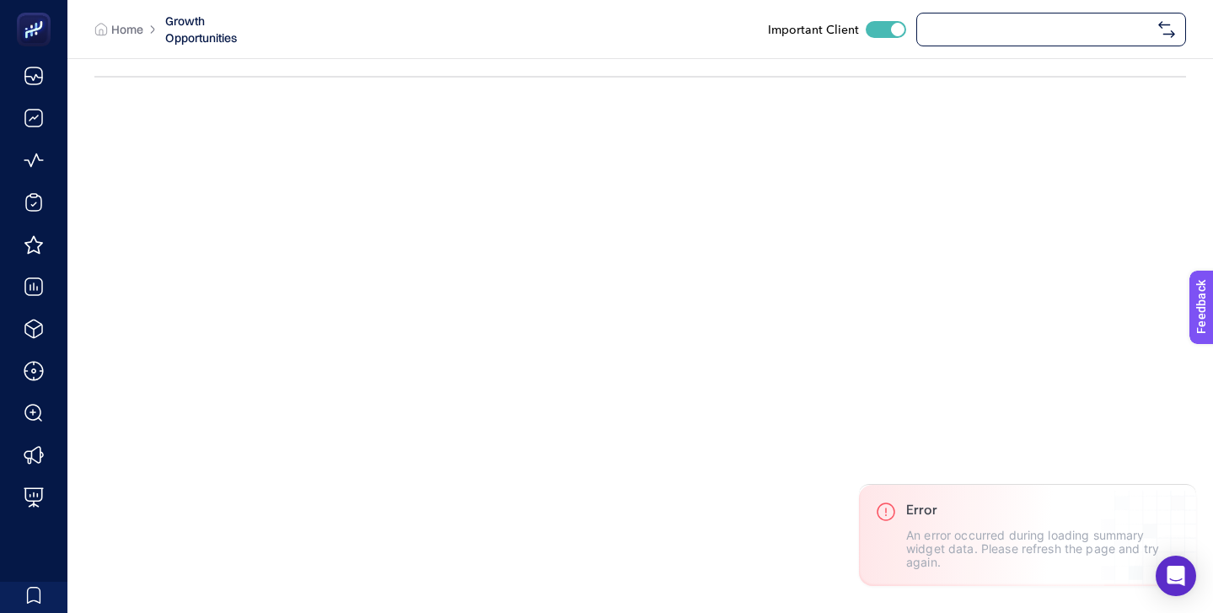
checkbox input "true"
click at [965, 27] on span "[URL][DOMAIN_NAME]" at bounding box center [1040, 29] width 224 height 13
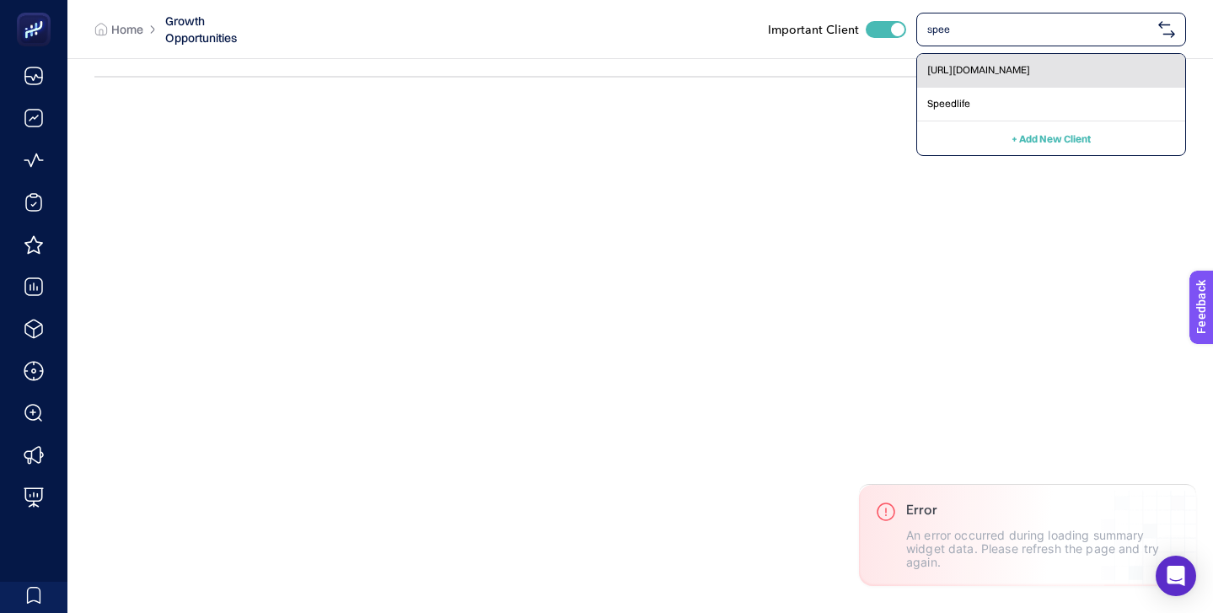
type input "spee"
click at [957, 71] on span "[URL][DOMAIN_NAME]" at bounding box center [979, 69] width 103 height 13
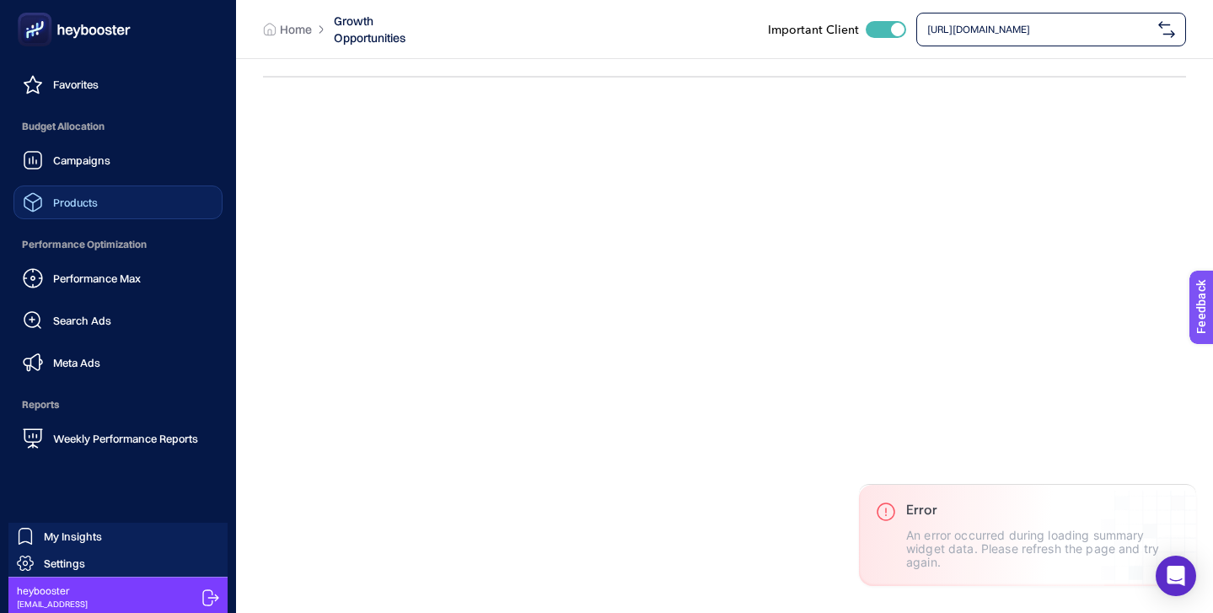
scroll to position [164, 0]
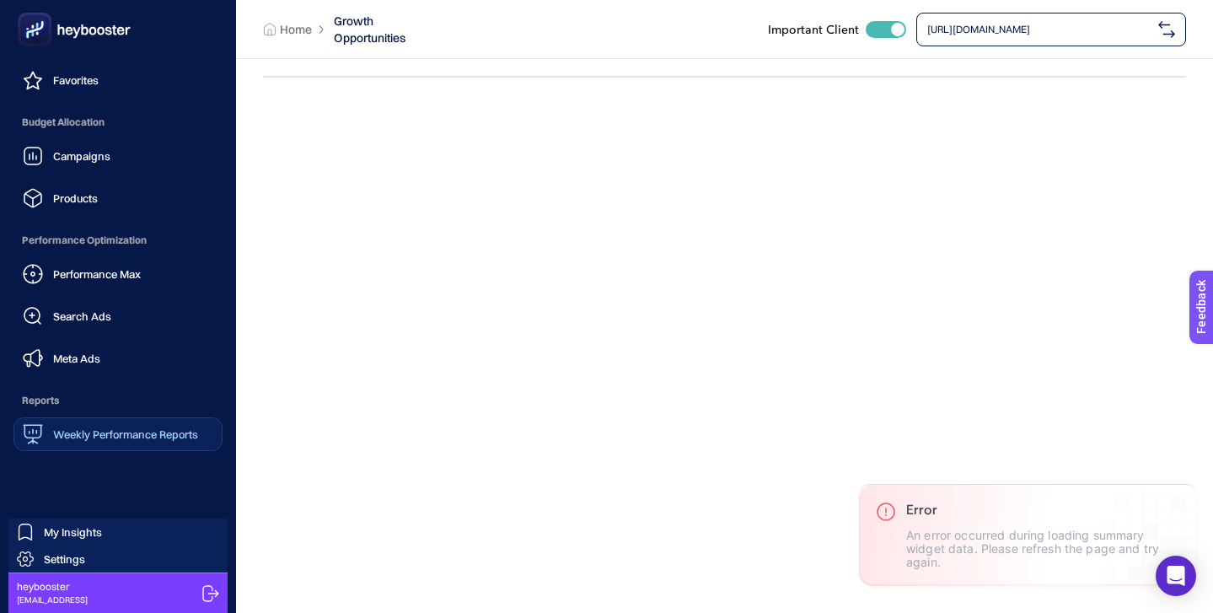
click at [132, 437] on span "Weekly Performance Reports" at bounding box center [125, 434] width 145 height 13
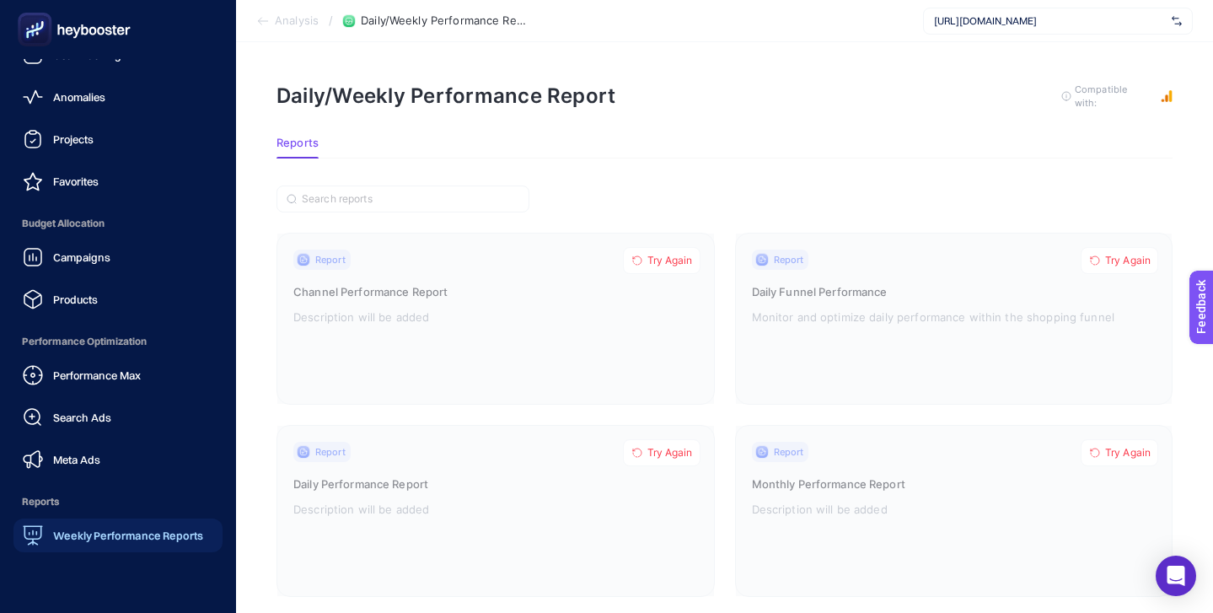
scroll to position [164, 0]
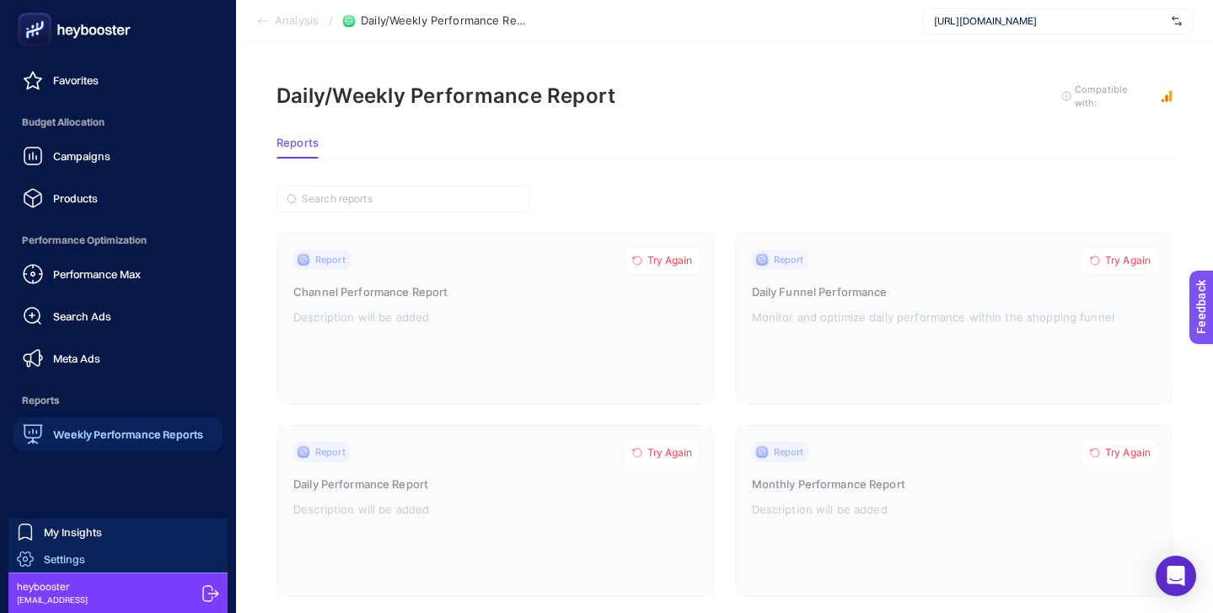
click at [135, 553] on link "Settings" at bounding box center [117, 559] width 219 height 27
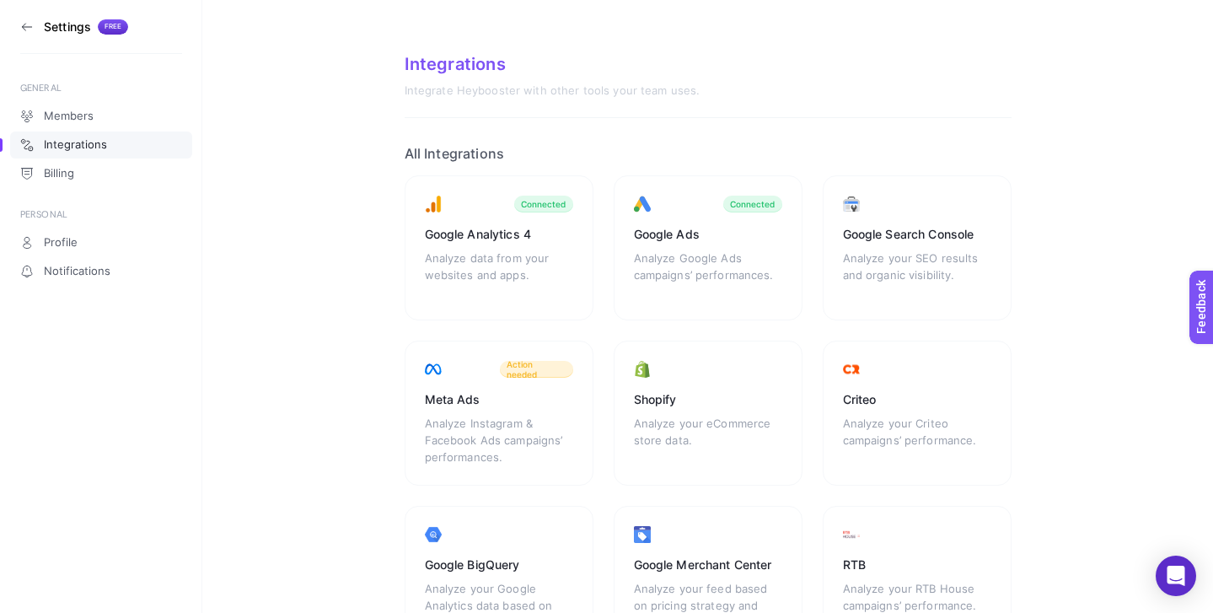
click at [20, 25] on icon at bounding box center [26, 26] width 13 height 13
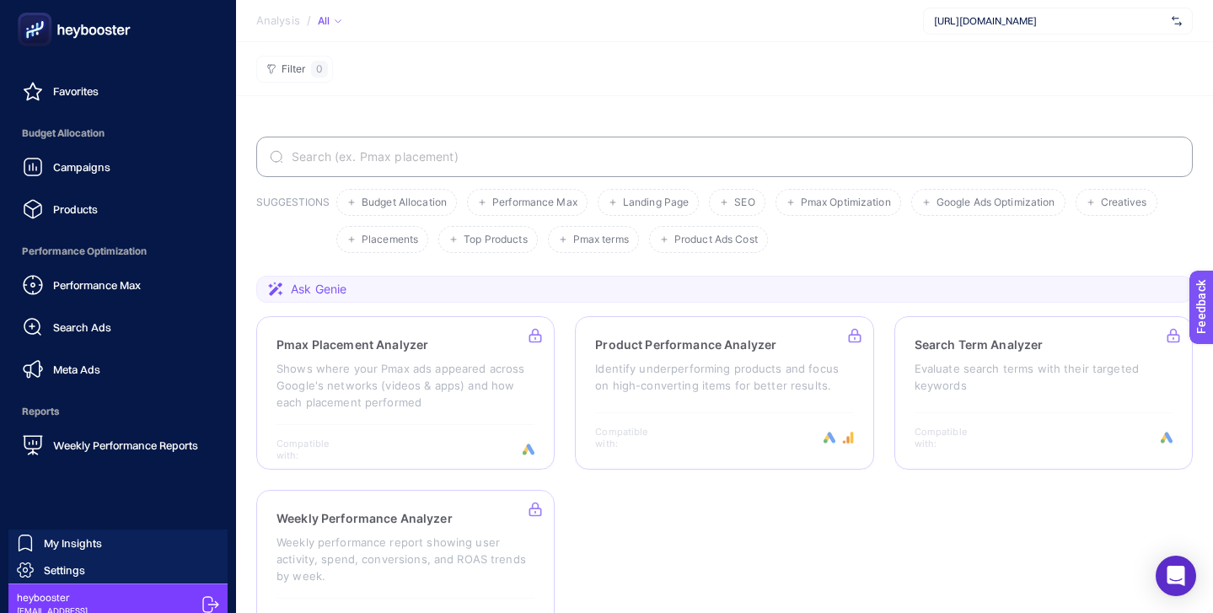
scroll to position [164, 0]
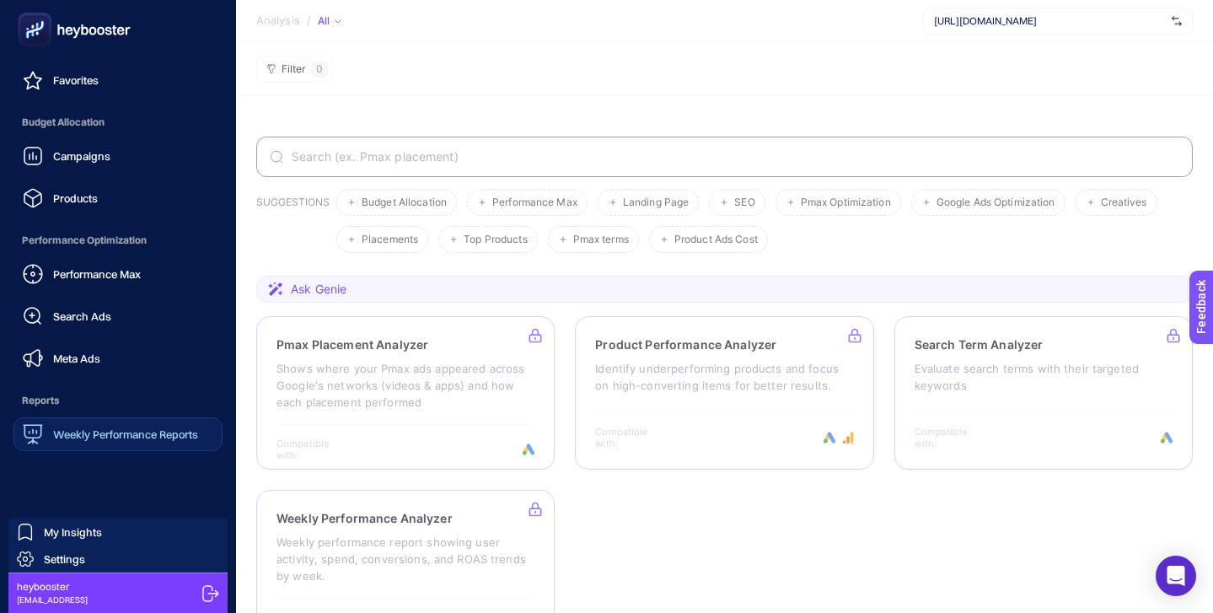
click at [131, 432] on span "Weekly Performance Reports" at bounding box center [125, 434] width 145 height 13
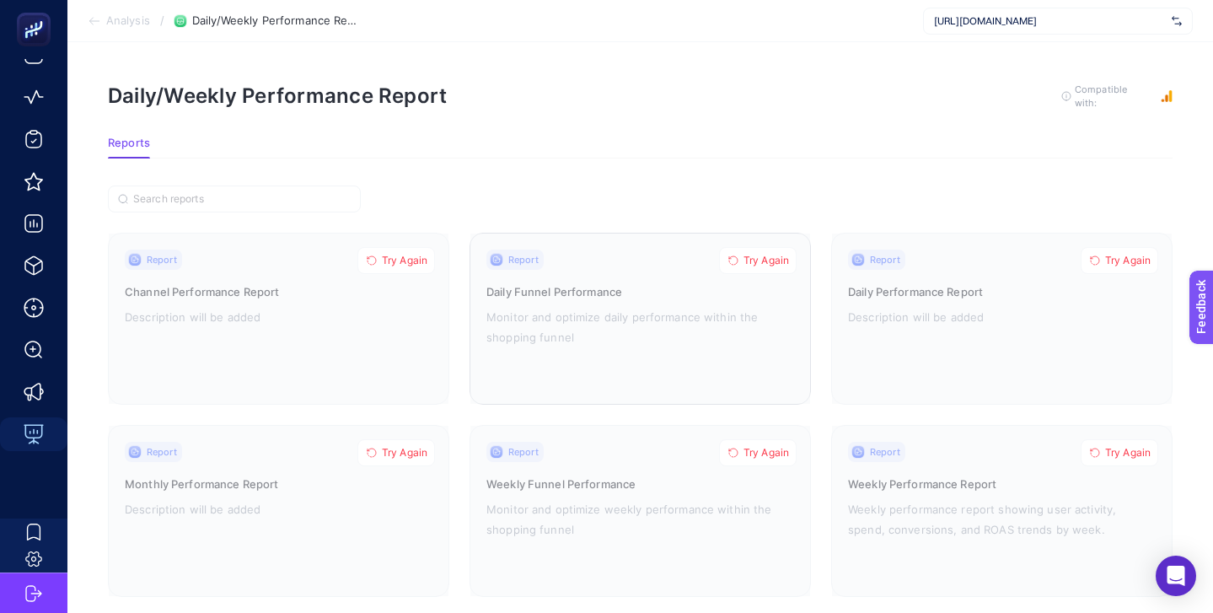
scroll to position [63, 0]
click at [981, 299] on div at bounding box center [1002, 319] width 340 height 170
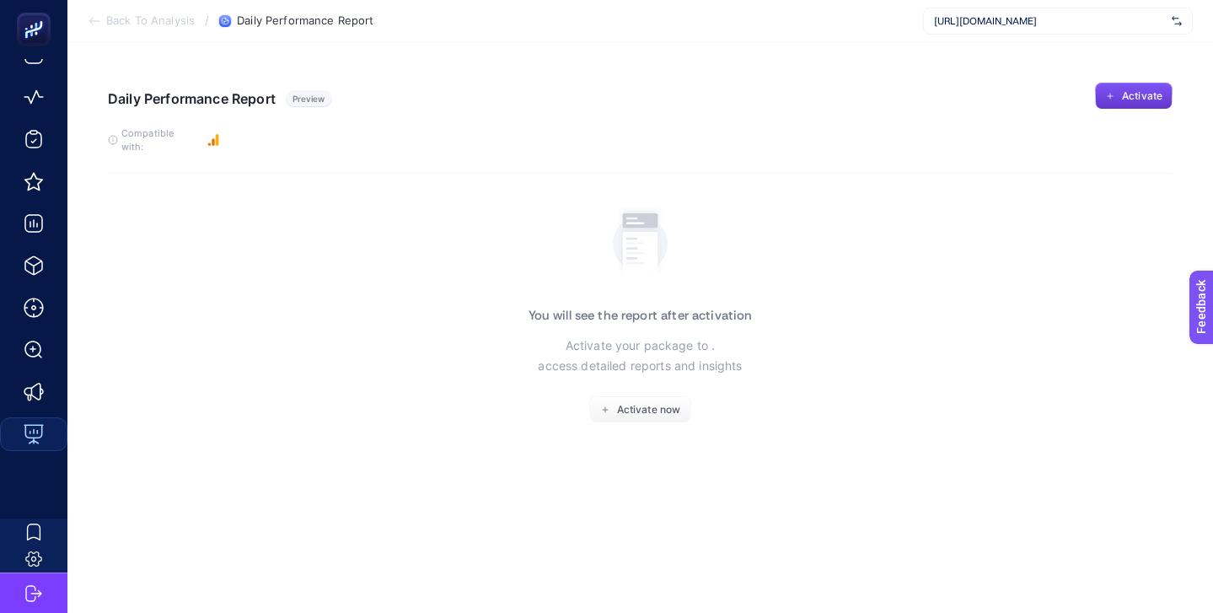
click at [1114, 92] on icon "button" at bounding box center [1111, 96] width 10 height 10
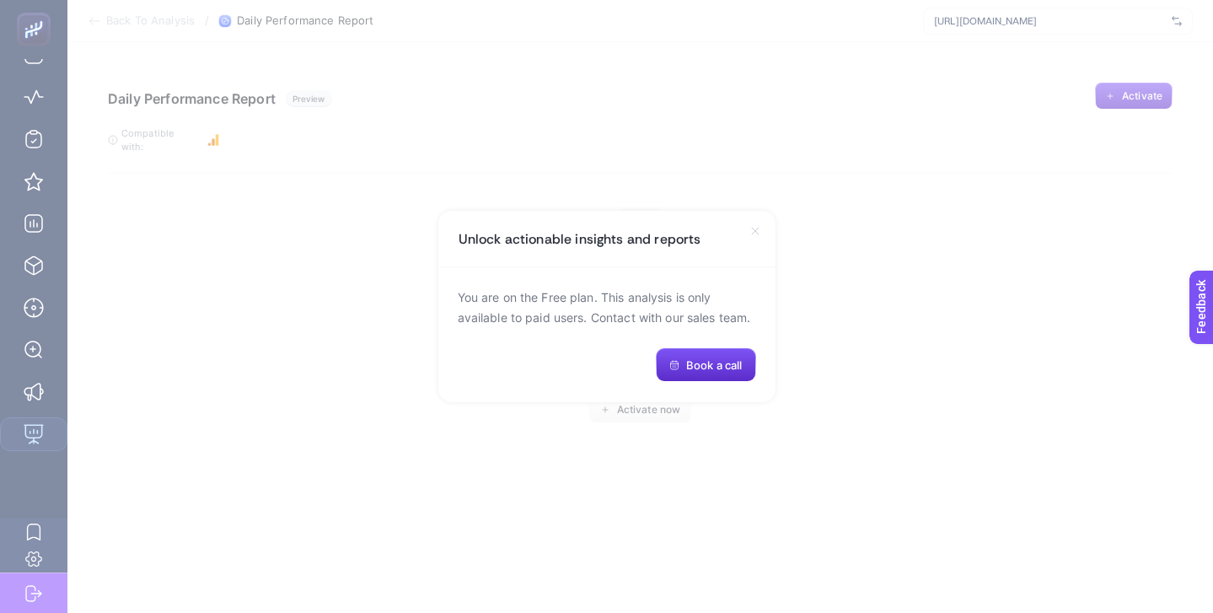
click at [754, 224] on icon at bounding box center [755, 230] width 13 height 13
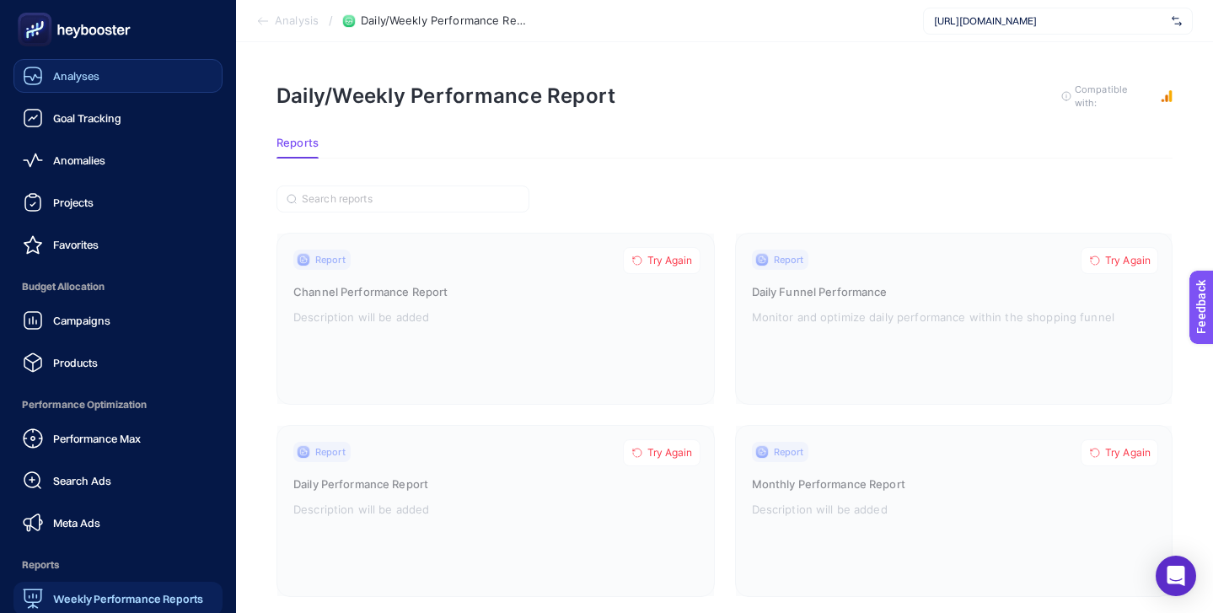
click at [63, 82] on span "Analyses" at bounding box center [76, 75] width 46 height 13
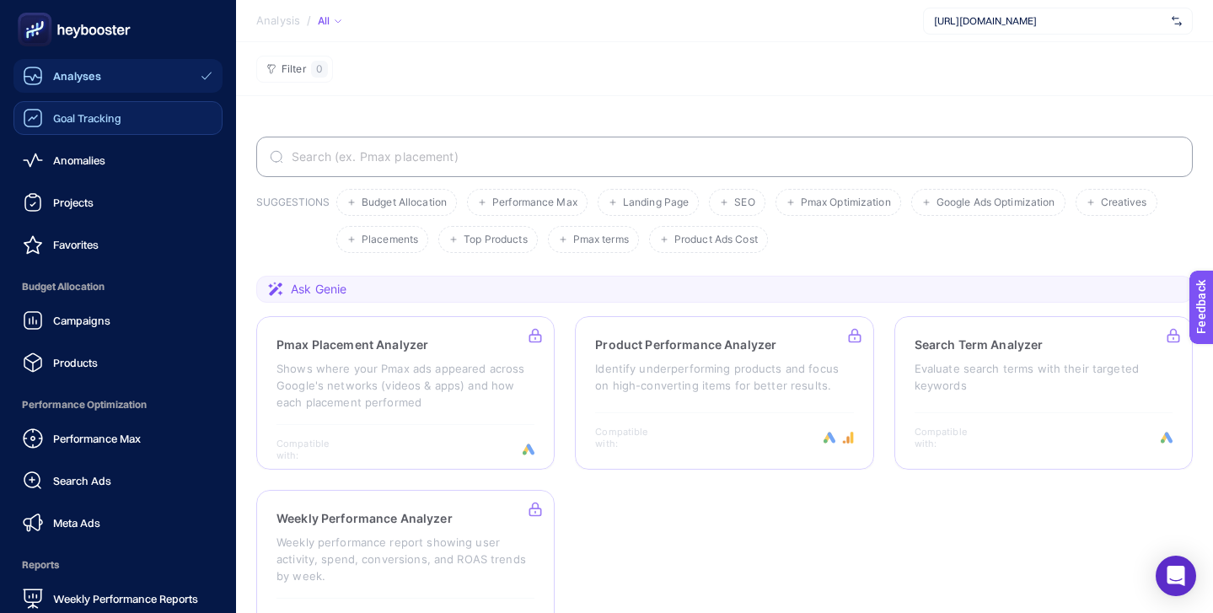
click at [83, 124] on span "Goal Tracking" at bounding box center [87, 117] width 68 height 13
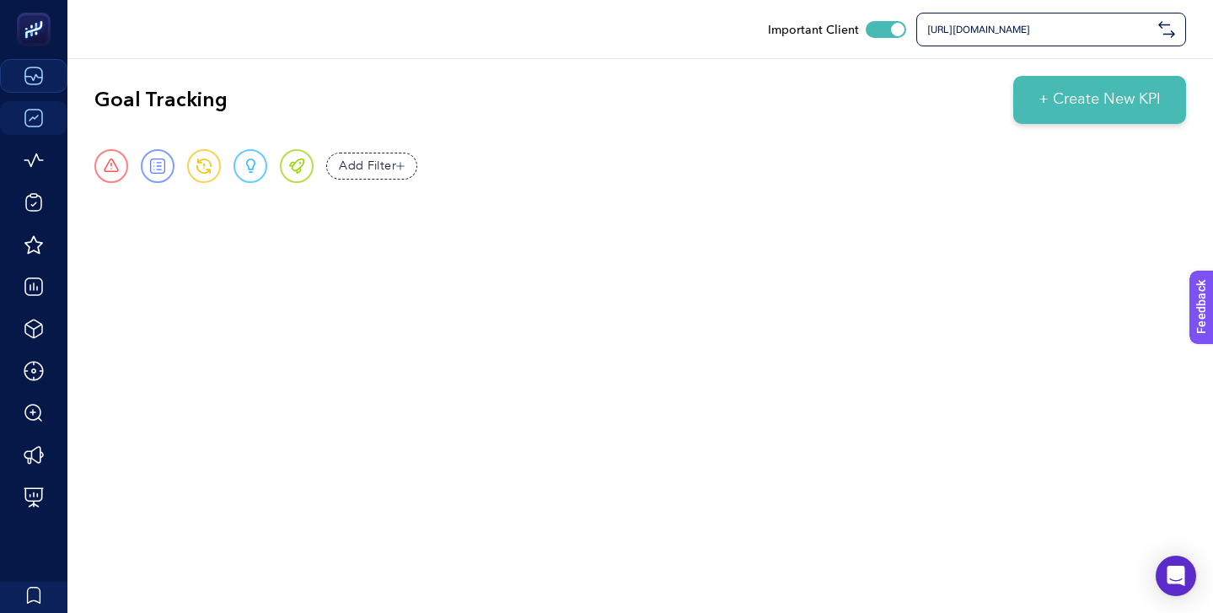
click at [1004, 24] on span "[URL][DOMAIN_NAME]" at bounding box center [1040, 29] width 224 height 13
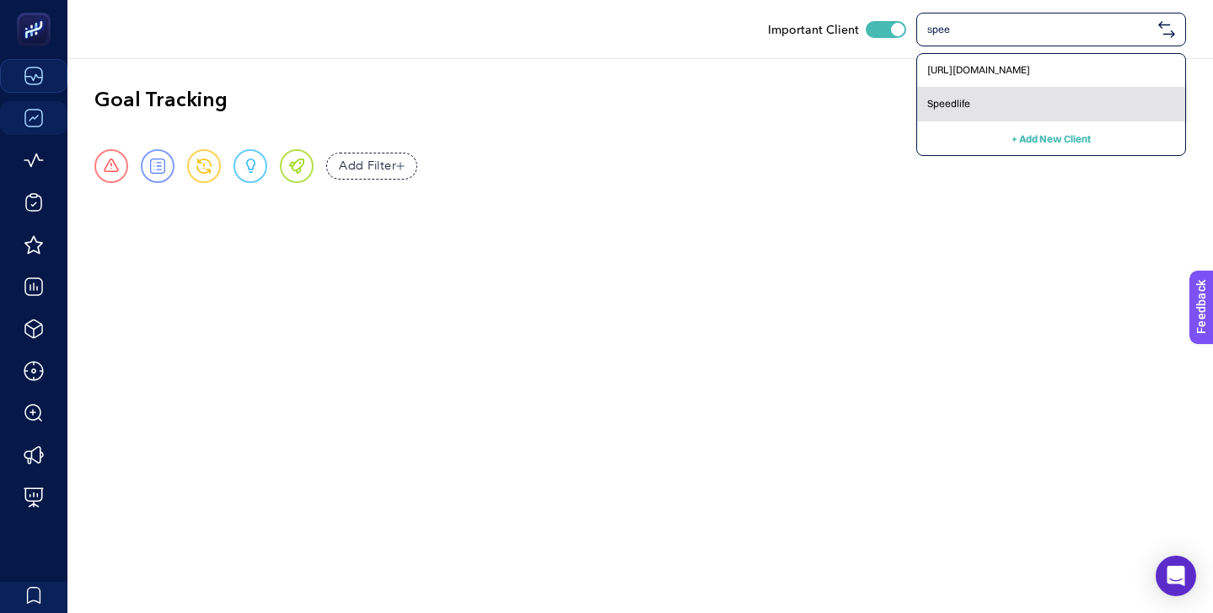
type input "spee"
click at [981, 100] on div "Speedlife" at bounding box center [1051, 105] width 268 height 34
checkbox input "false"
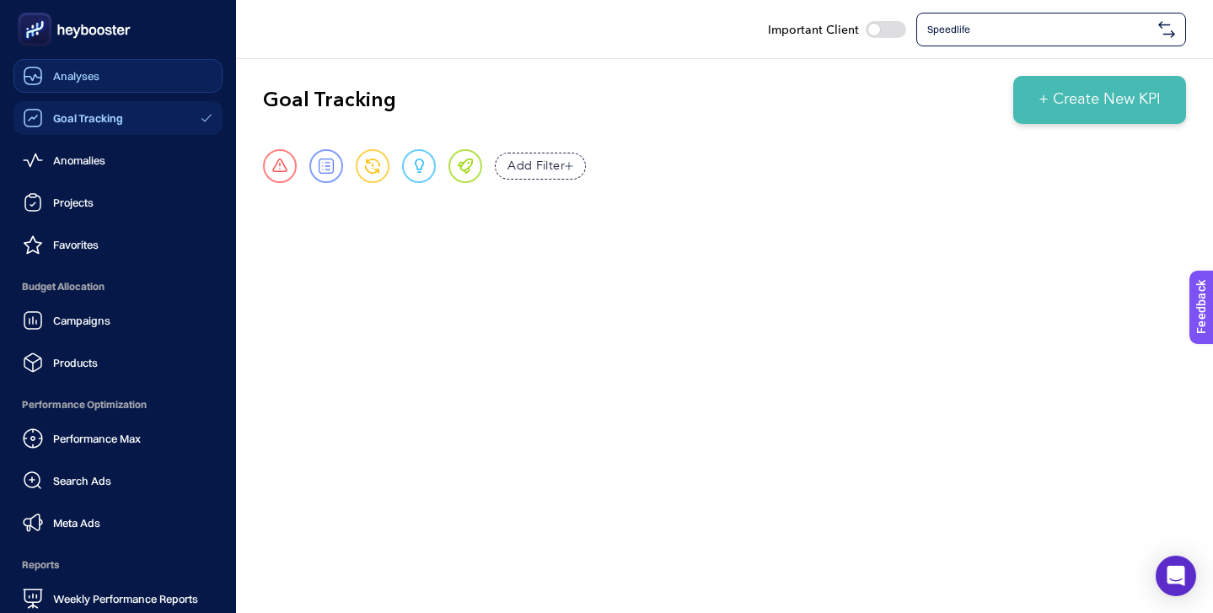
scroll to position [164, 0]
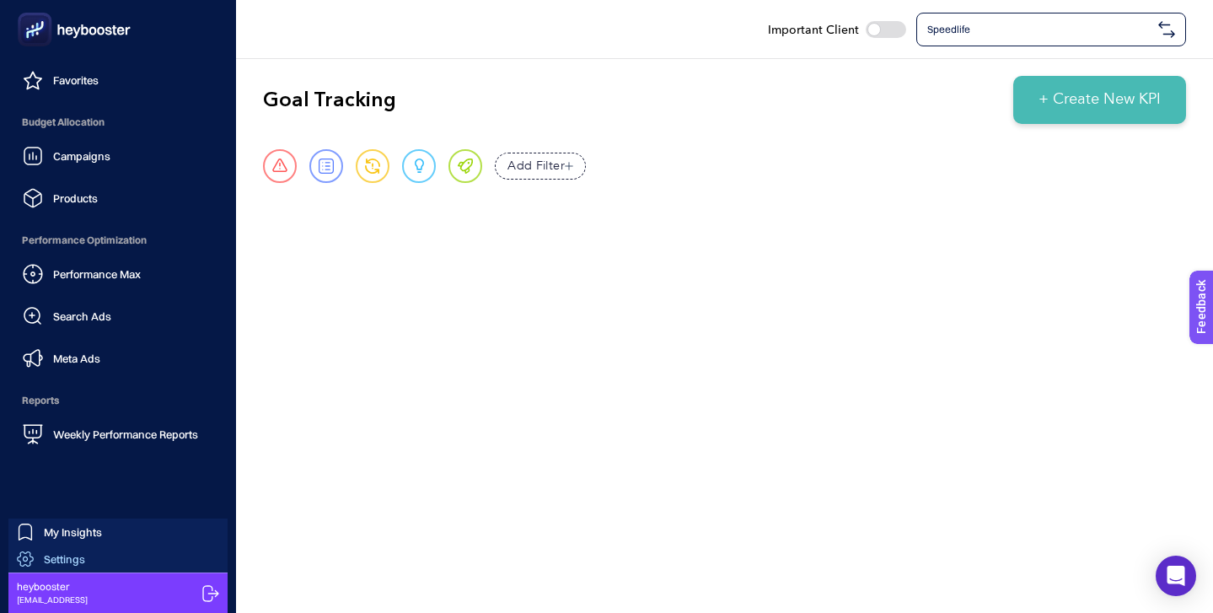
click at [132, 561] on link "Settings" at bounding box center [117, 559] width 219 height 27
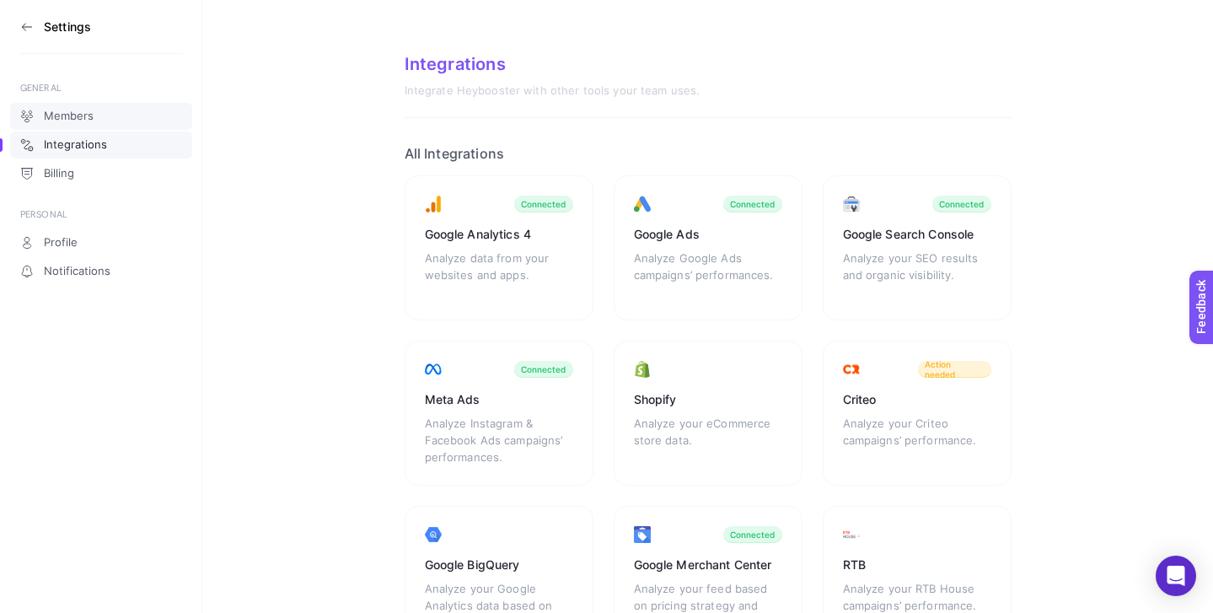
click at [69, 116] on span "Members" at bounding box center [69, 116] width 50 height 13
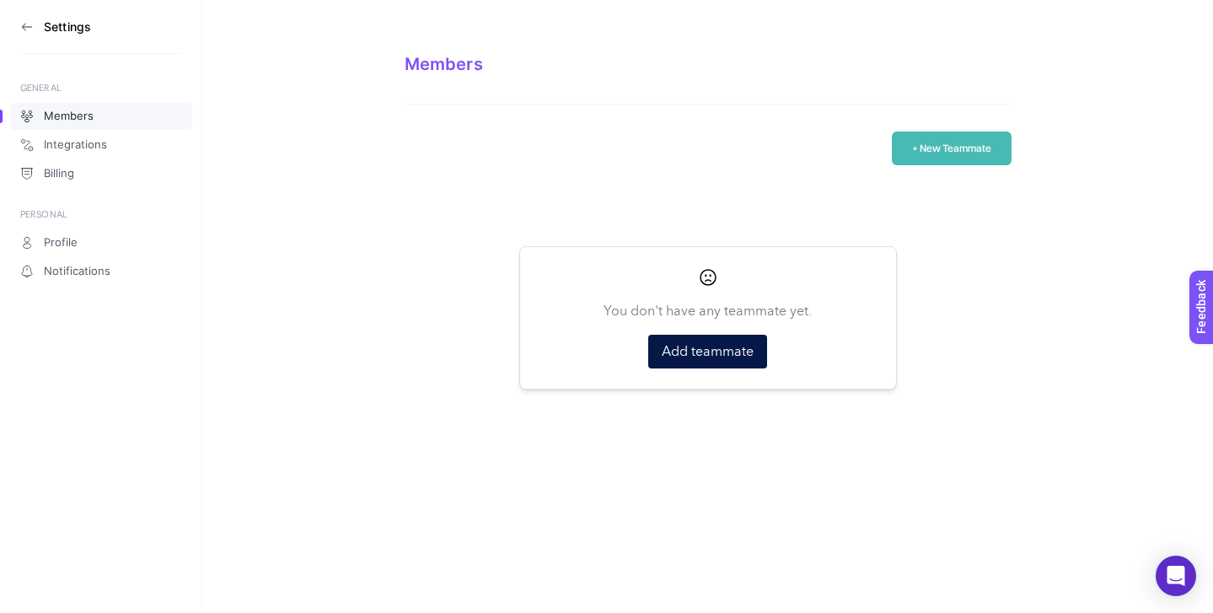
click at [29, 30] on icon at bounding box center [26, 26] width 13 height 13
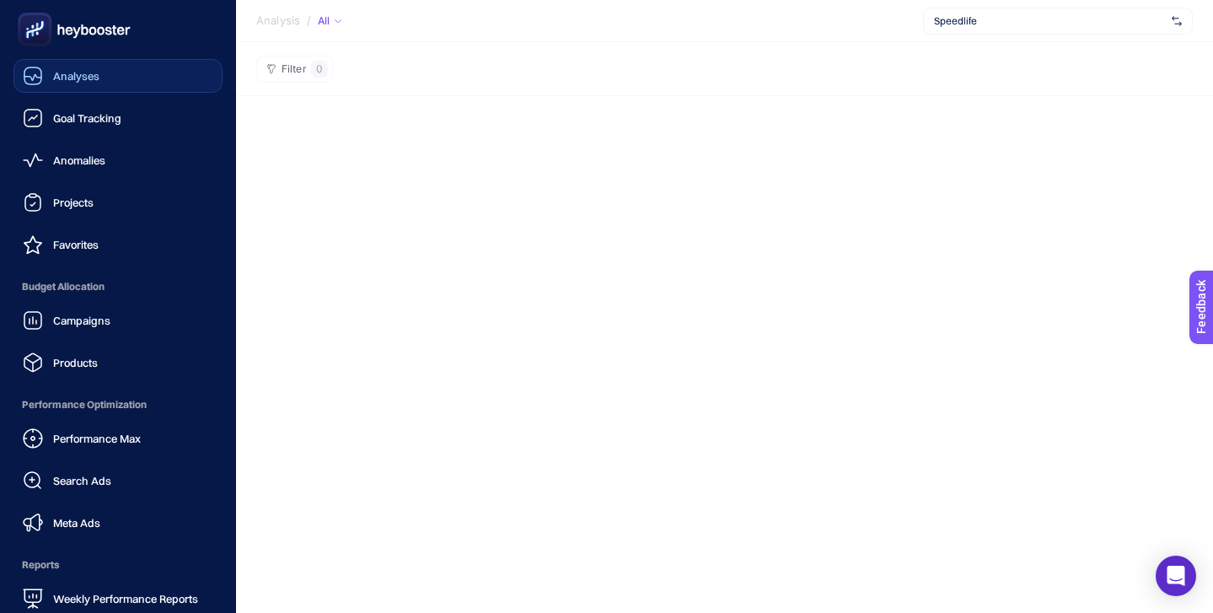
click at [78, 76] on span "Analyses" at bounding box center [76, 75] width 46 height 13
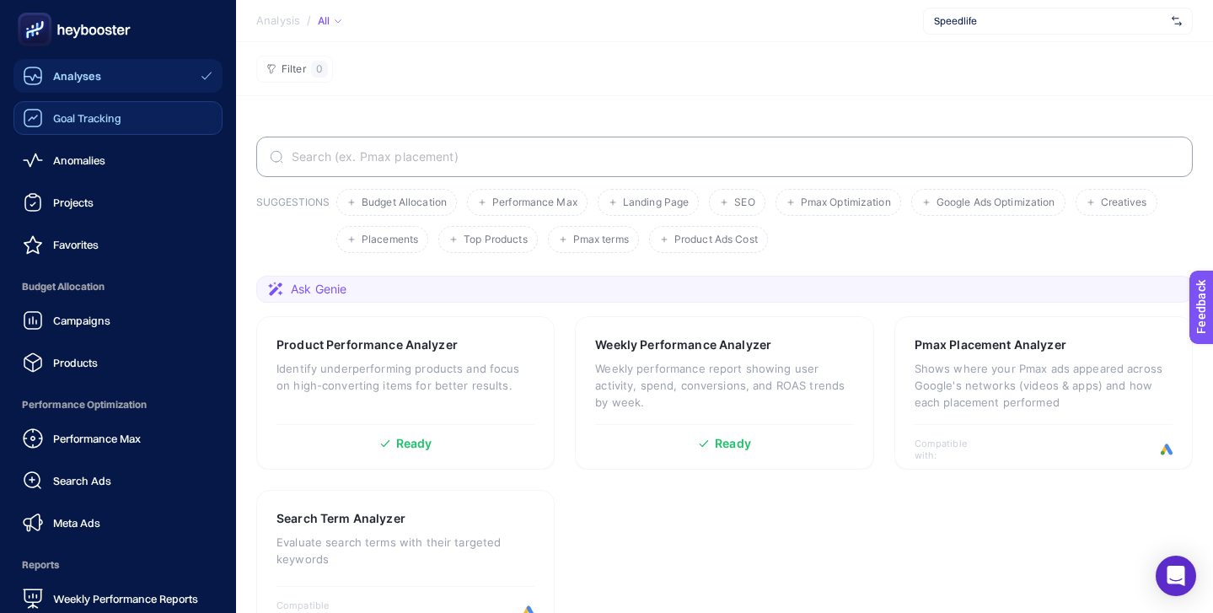
click at [67, 120] on span "Goal Tracking" at bounding box center [87, 117] width 68 height 13
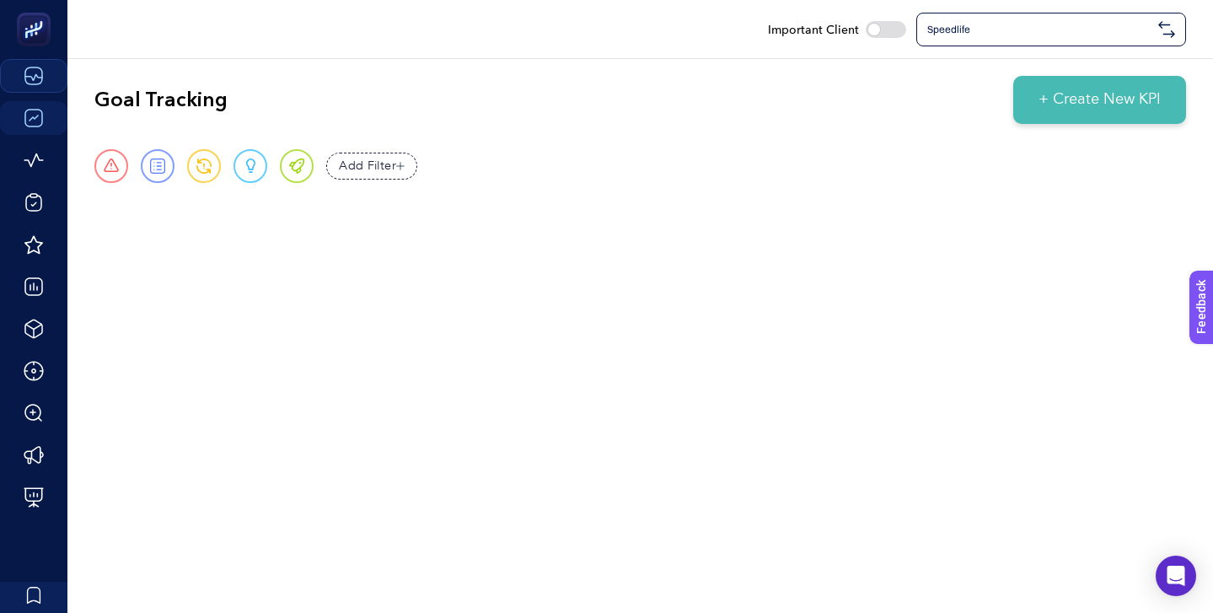
click at [890, 31] on div at bounding box center [886, 29] width 40 height 17
click at [866, 30] on input "checkbox" at bounding box center [865, 29] width 1 height 1
checkbox input "true"
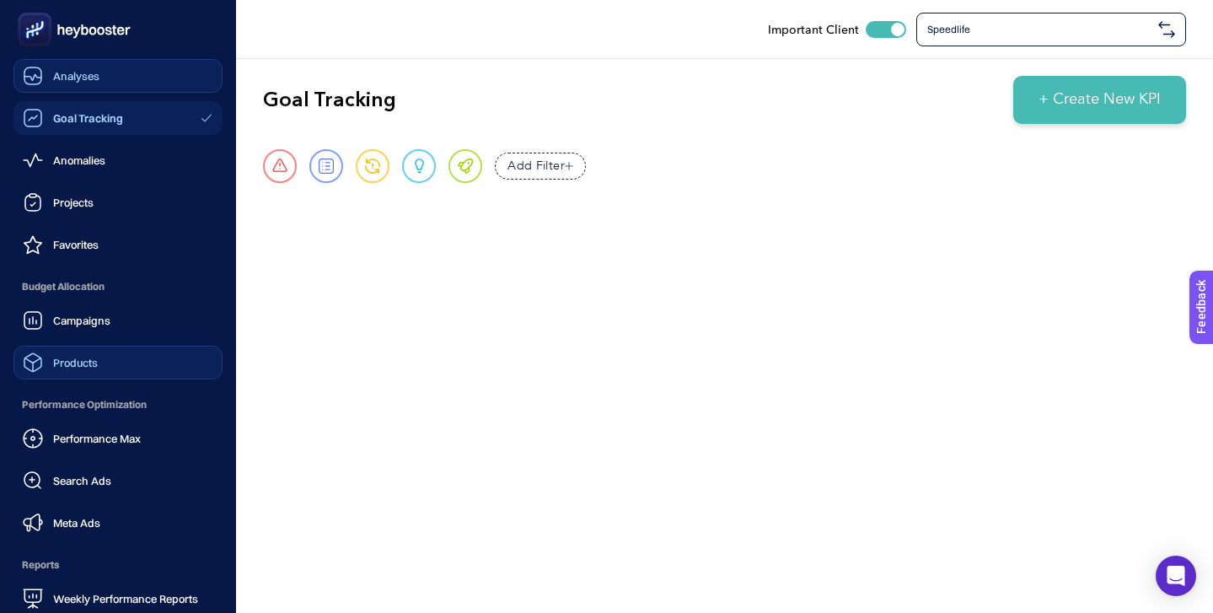
scroll to position [164, 0]
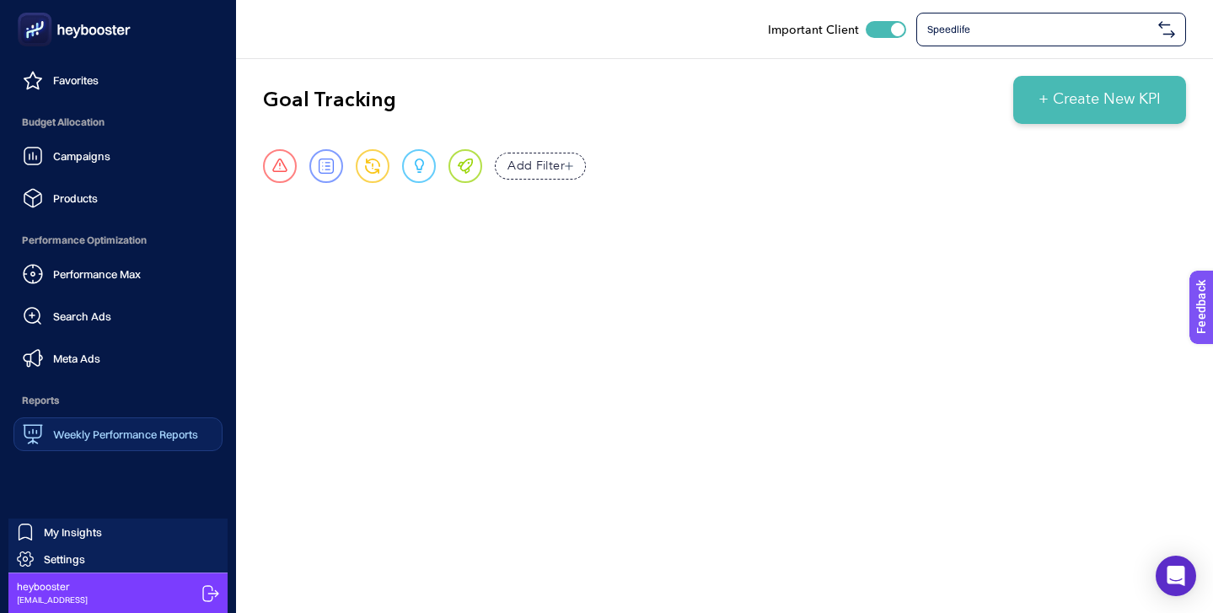
click at [144, 422] on link "Weekly Performance Reports" at bounding box center [117, 434] width 209 height 34
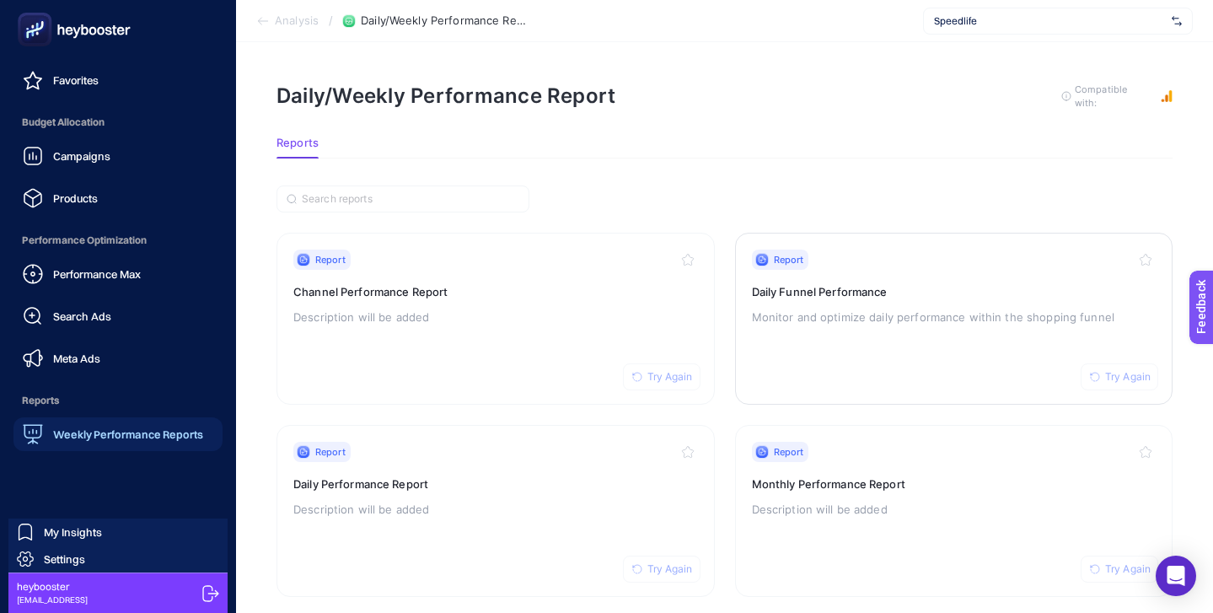
scroll to position [63, 0]
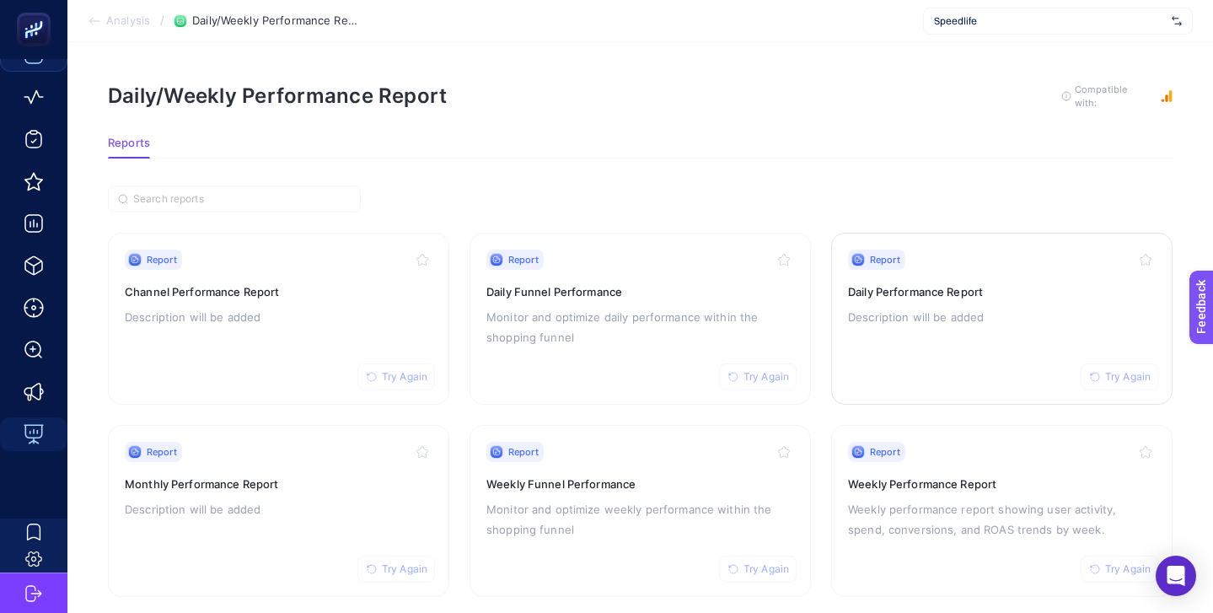
click at [1019, 251] on div "Report Try Again" at bounding box center [1002, 260] width 308 height 20
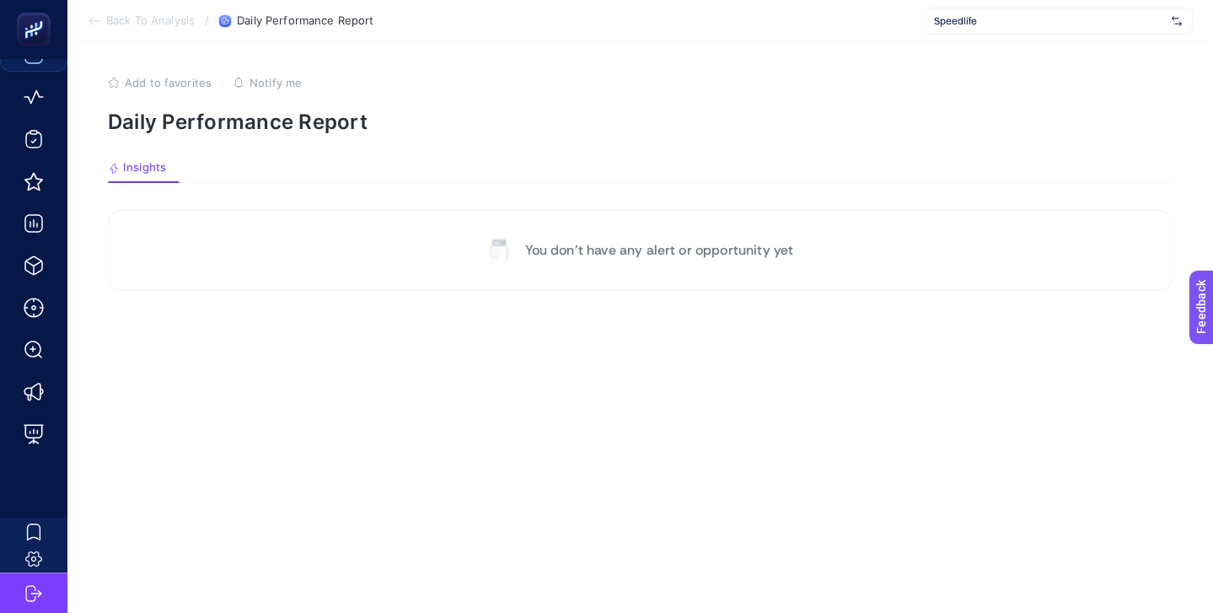
click at [670, 240] on p "You don’t have any alert or opportunity yet" at bounding box center [659, 250] width 269 height 20
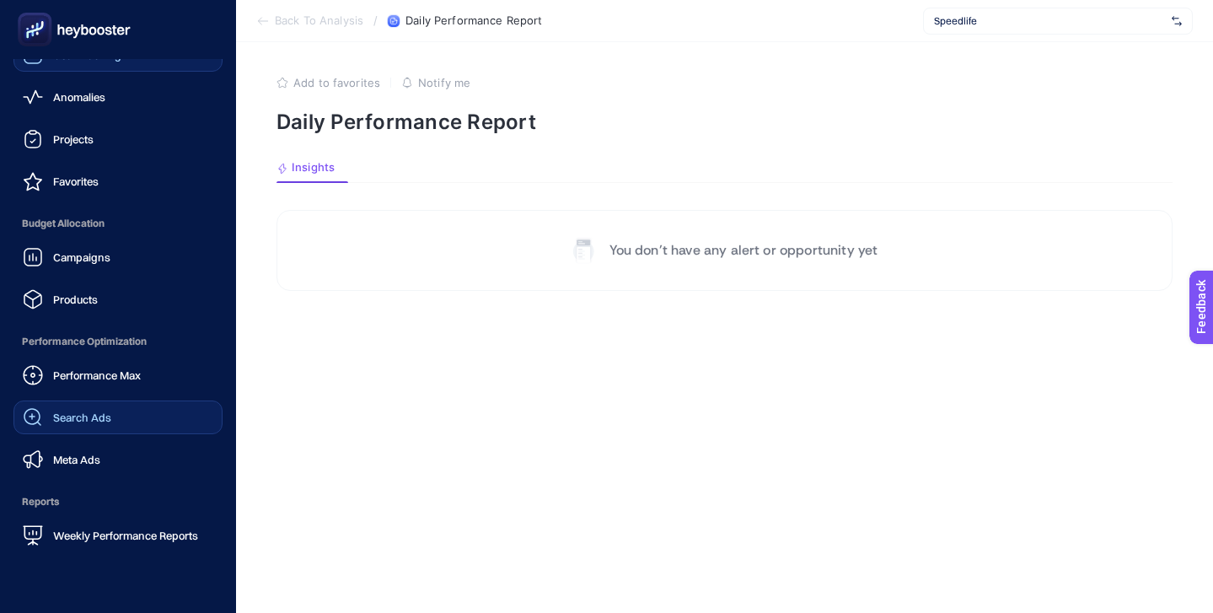
click at [97, 419] on span "Search Ads" at bounding box center [82, 417] width 58 height 13
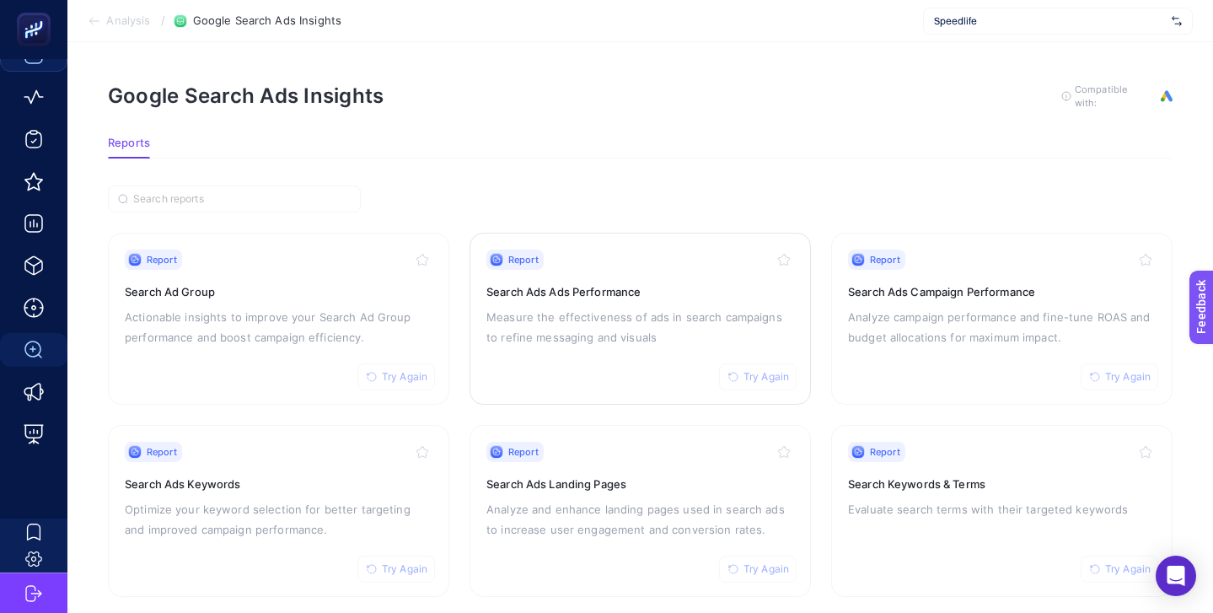
click at [644, 283] on h3 "Search Ads Ads Performance" at bounding box center [641, 291] width 308 height 17
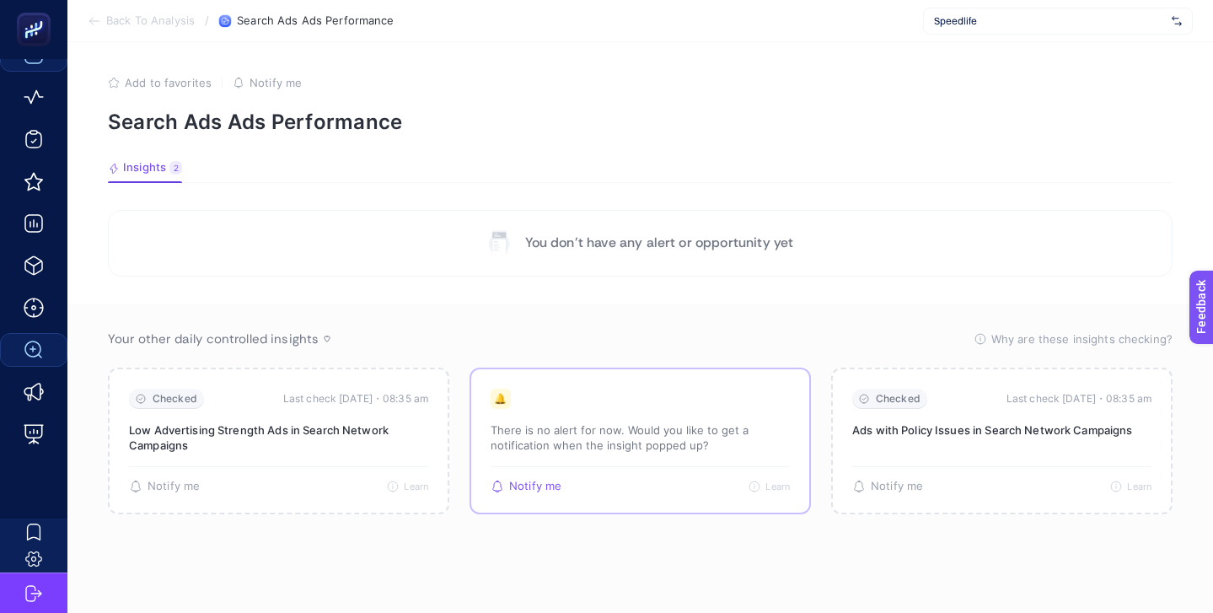
click at [552, 423] on p "There is no alert for now. Would you like to get a notification when the insigh…" at bounding box center [640, 437] width 299 height 30
click at [654, 248] on p "You don’t have any alert or opportunity yet" at bounding box center [659, 243] width 269 height 20
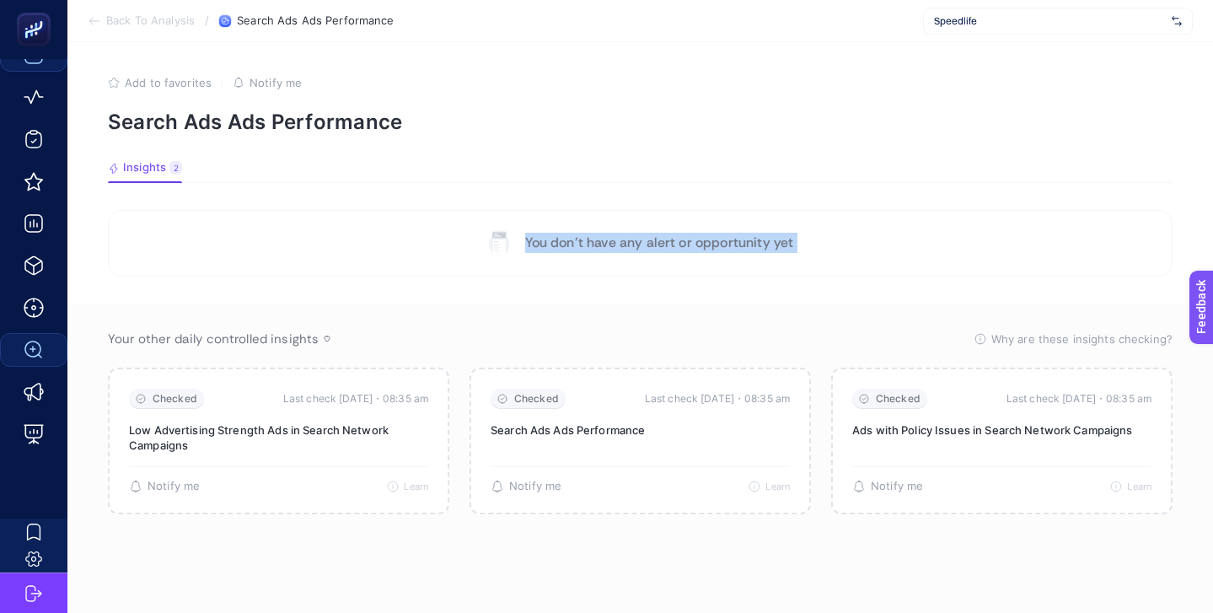
click at [654, 248] on p "You don’t have any alert or opportunity yet" at bounding box center [659, 243] width 269 height 20
copy p "You don’t have any alert or opportunity yet"
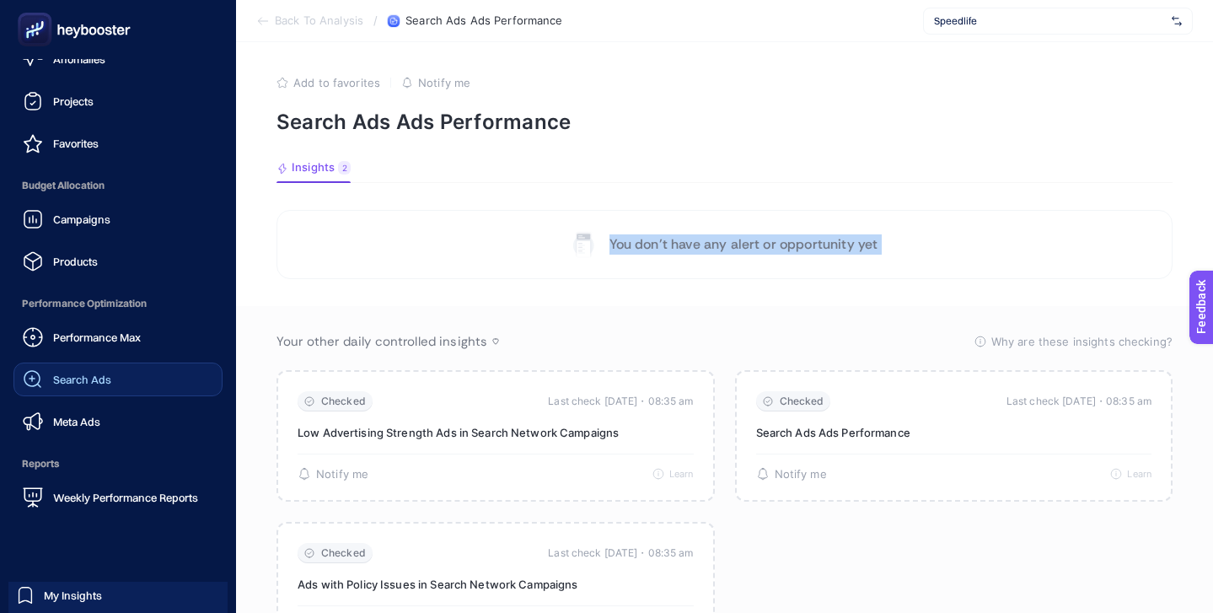
scroll to position [164, 0]
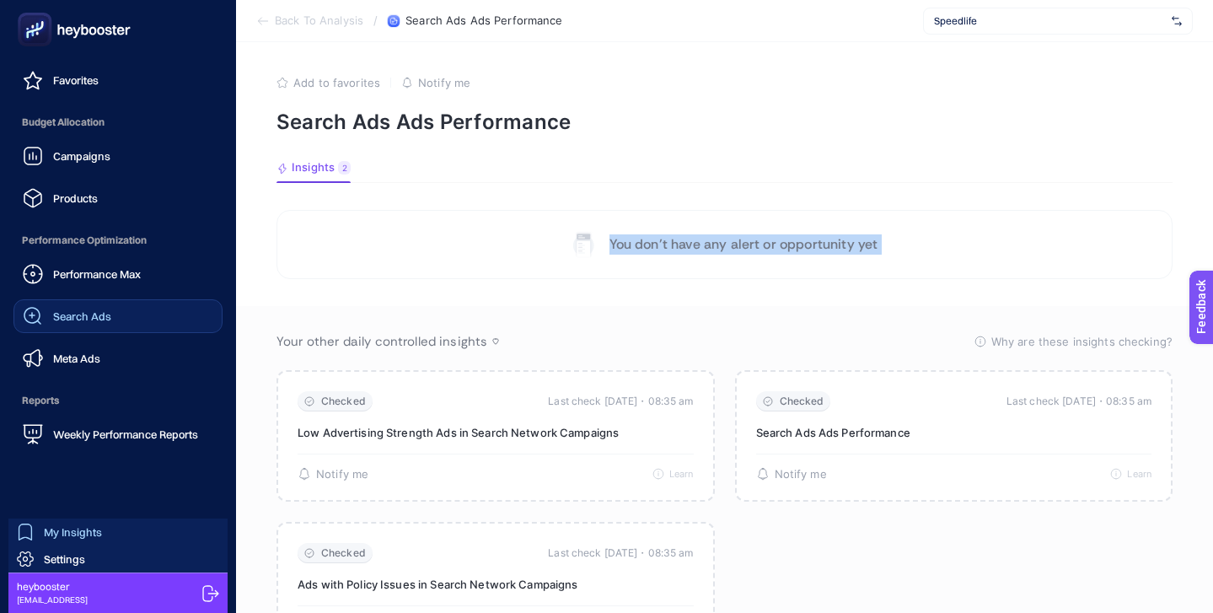
click at [98, 530] on span "My Insights" at bounding box center [73, 531] width 58 height 13
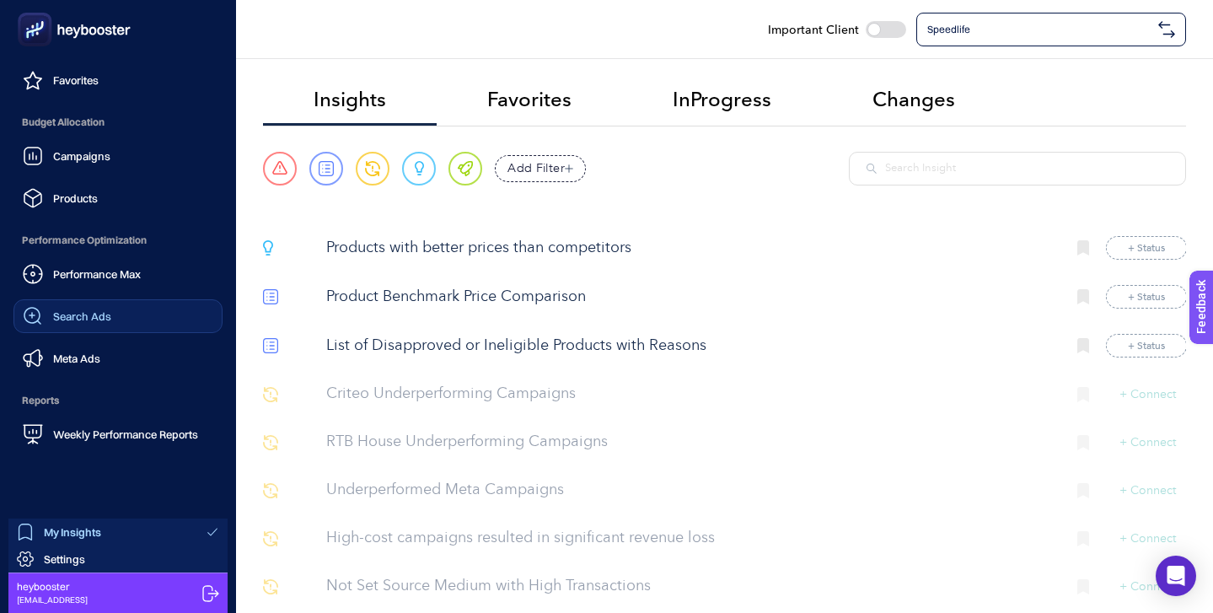
scroll to position [63, 0]
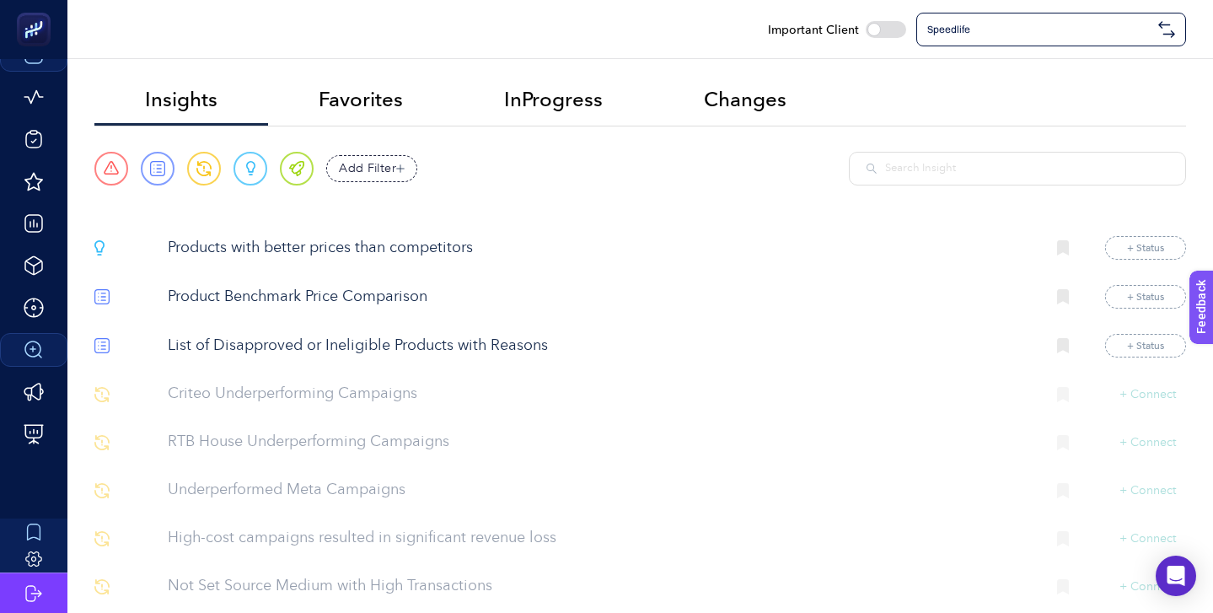
click at [379, 242] on p "Products with better prices than competitors" at bounding box center [600, 248] width 865 height 23
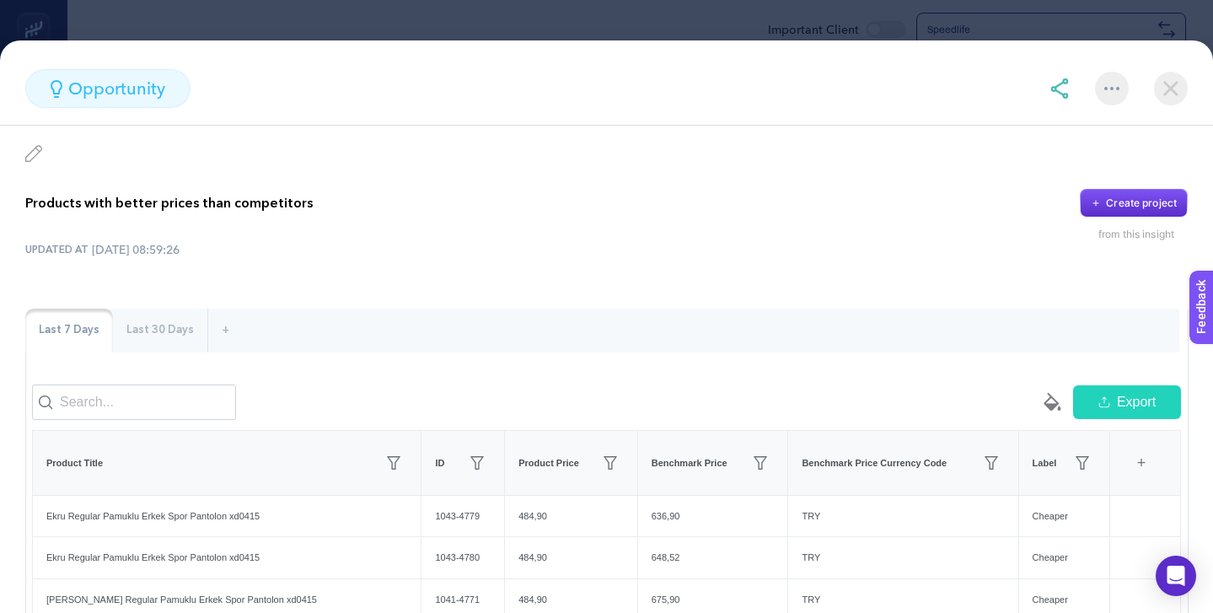
scroll to position [0, 0]
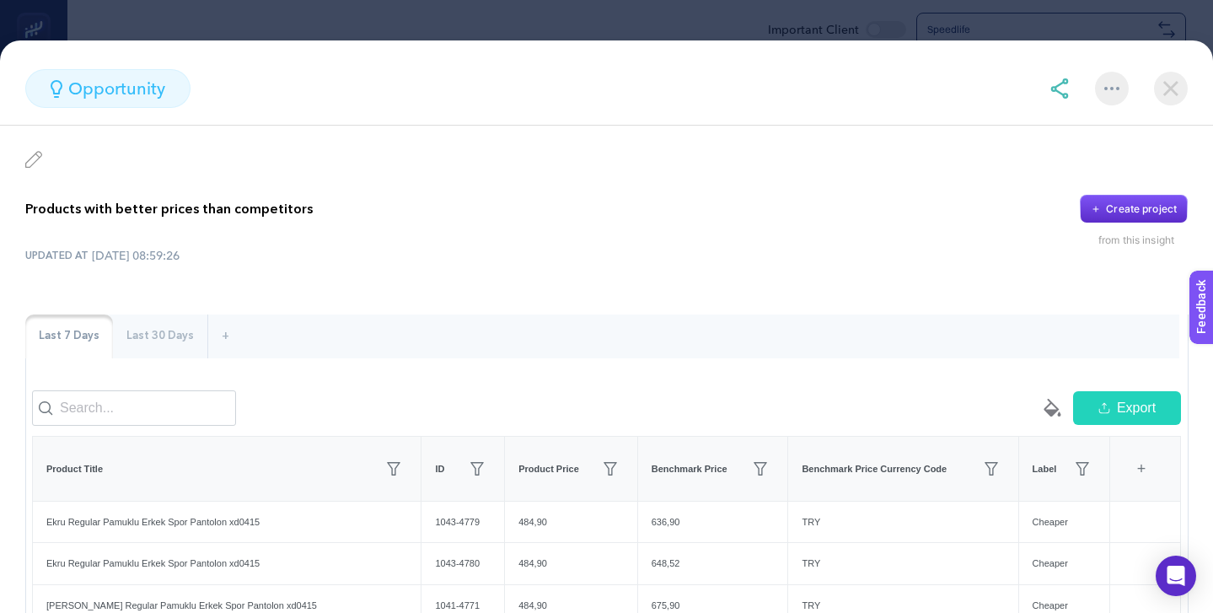
click at [1171, 87] on img at bounding box center [1171, 89] width 34 height 34
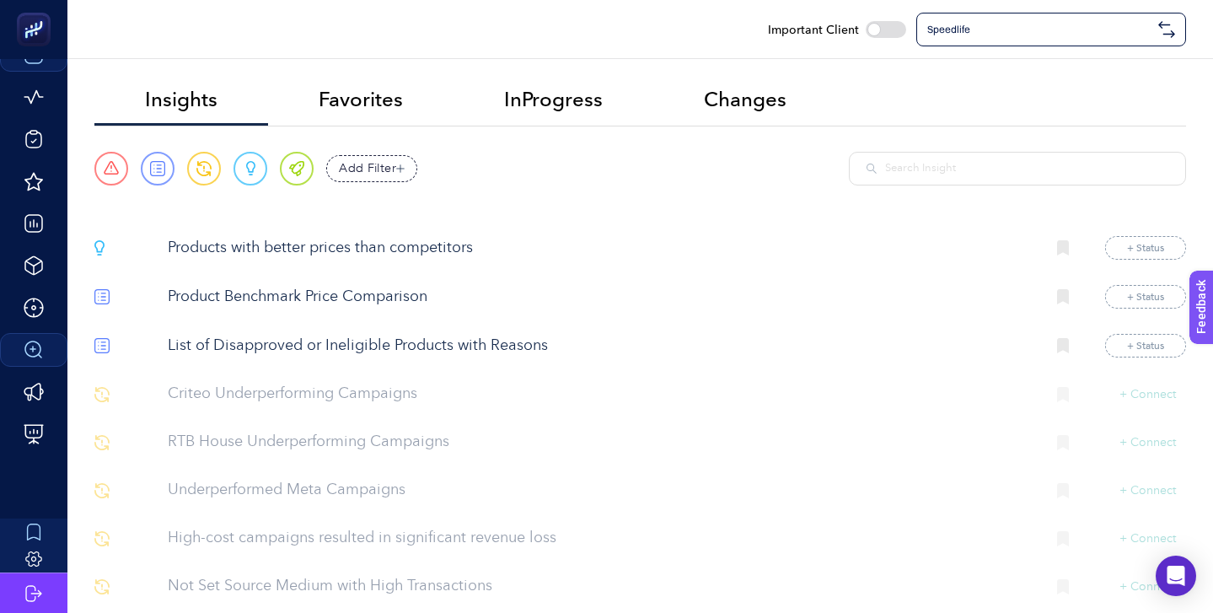
click at [891, 28] on div at bounding box center [886, 29] width 40 height 17
click at [866, 29] on input "checkbox" at bounding box center [865, 29] width 1 height 1
checkbox input "true"
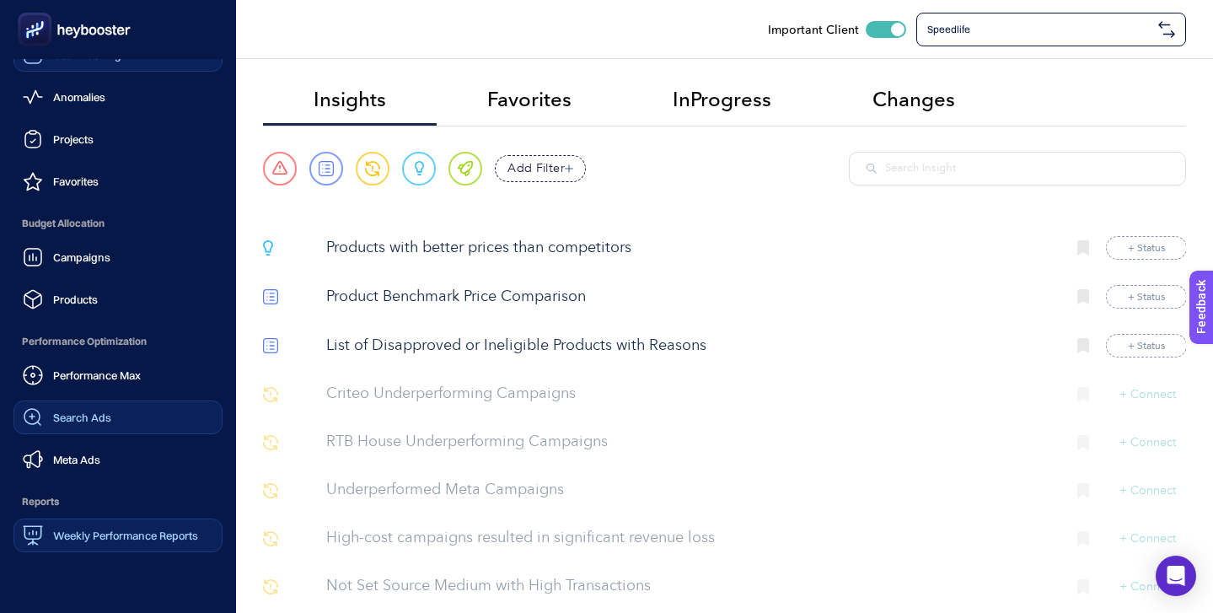
click at [111, 525] on link "Weekly Performance Reports" at bounding box center [117, 536] width 209 height 34
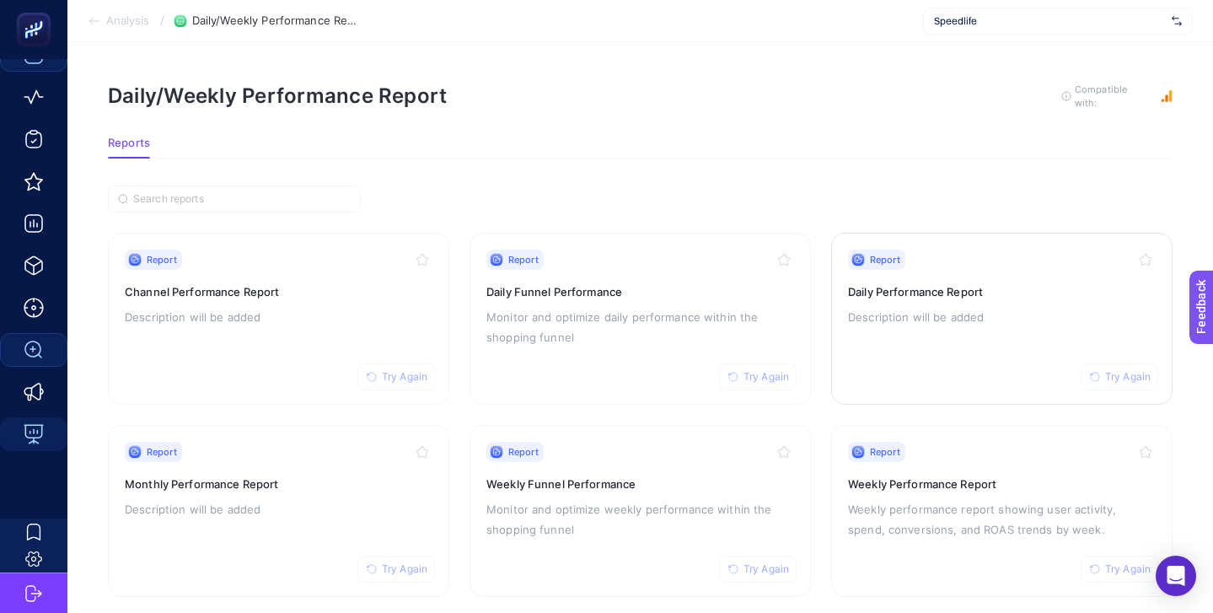
click at [1116, 379] on span "Try Again" at bounding box center [1129, 376] width 46 height 13
click at [924, 274] on div "Report Try Again Daily Performance Report Description will be added" at bounding box center [1002, 319] width 308 height 138
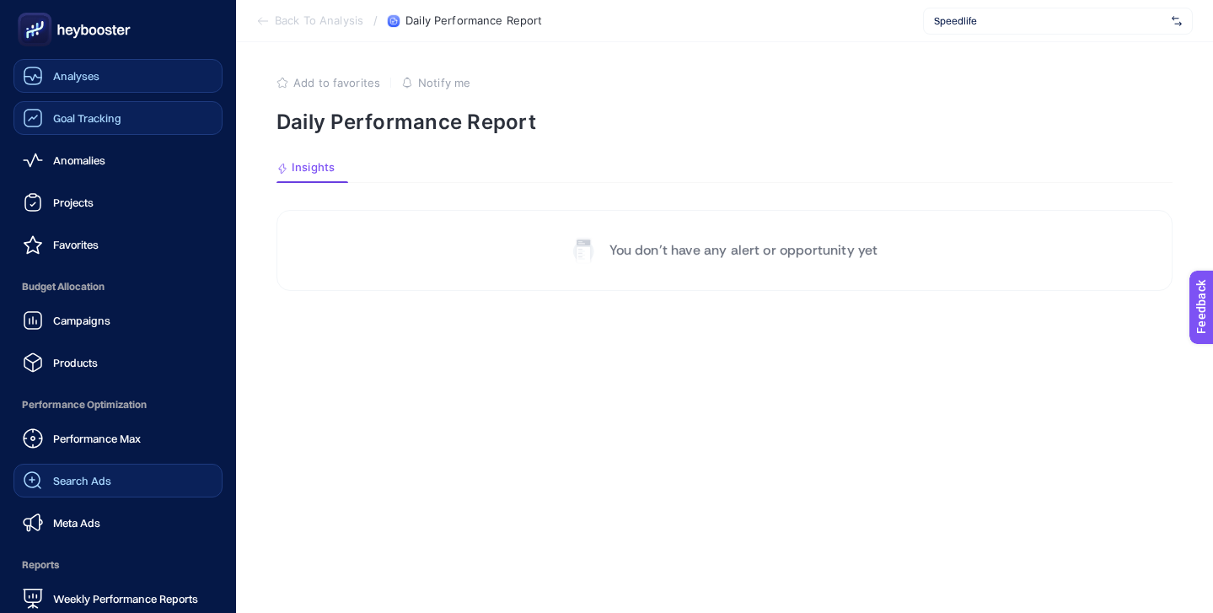
click at [92, 75] on span "Analyses" at bounding box center [76, 75] width 46 height 13
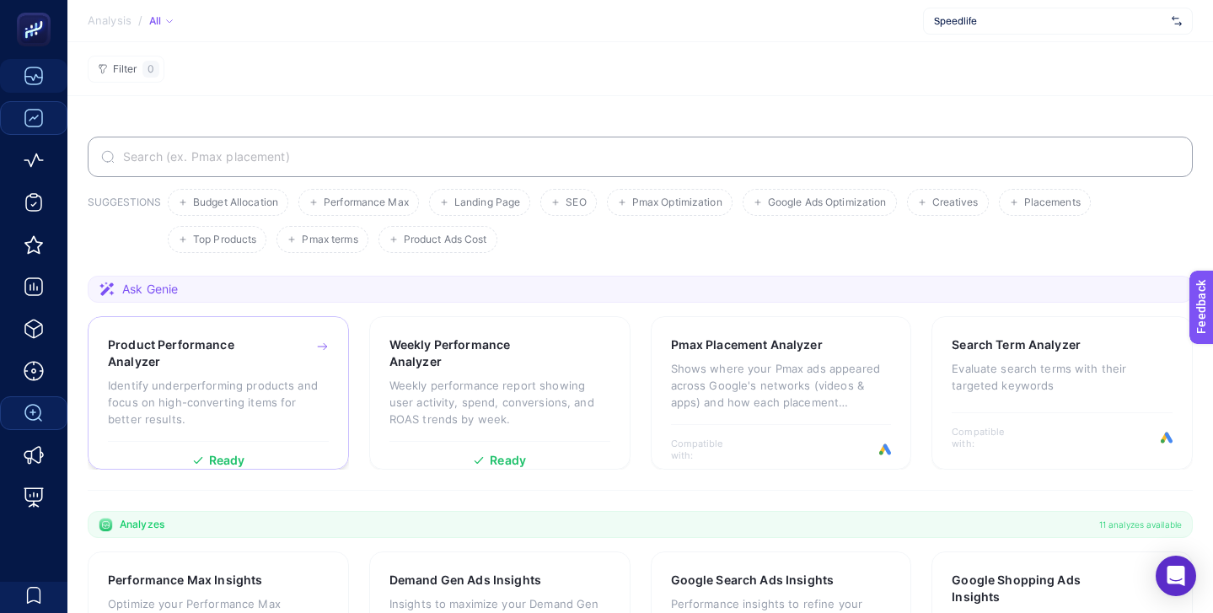
click at [215, 456] on span "Ready" at bounding box center [227, 461] width 36 height 12
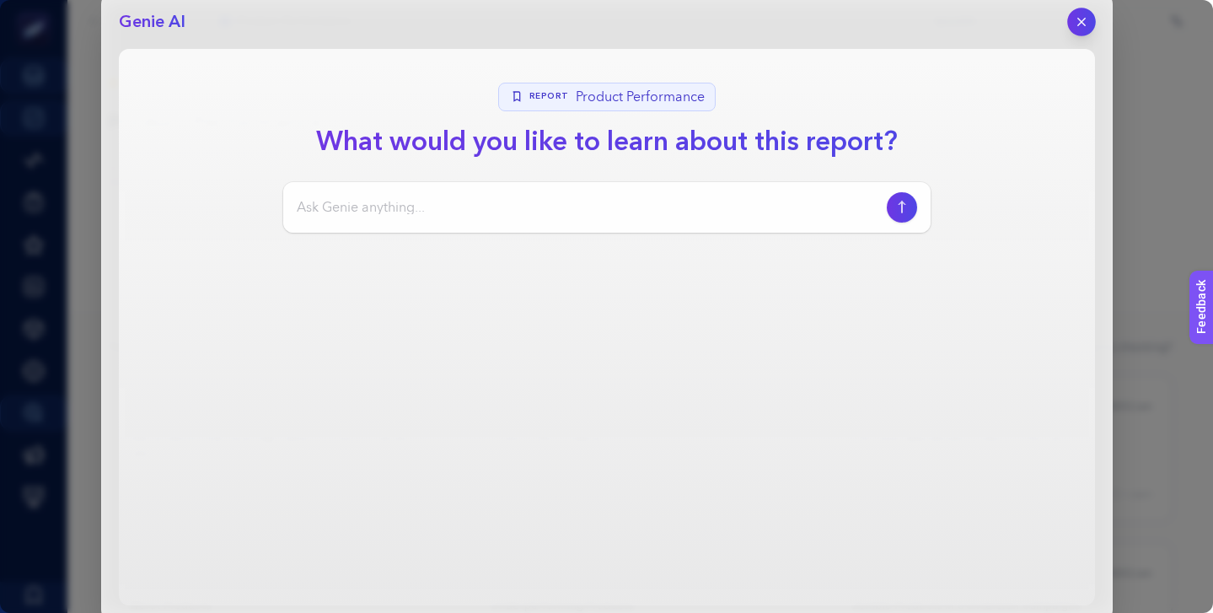
click at [1087, 19] on icon "button" at bounding box center [1081, 21] width 14 height 14
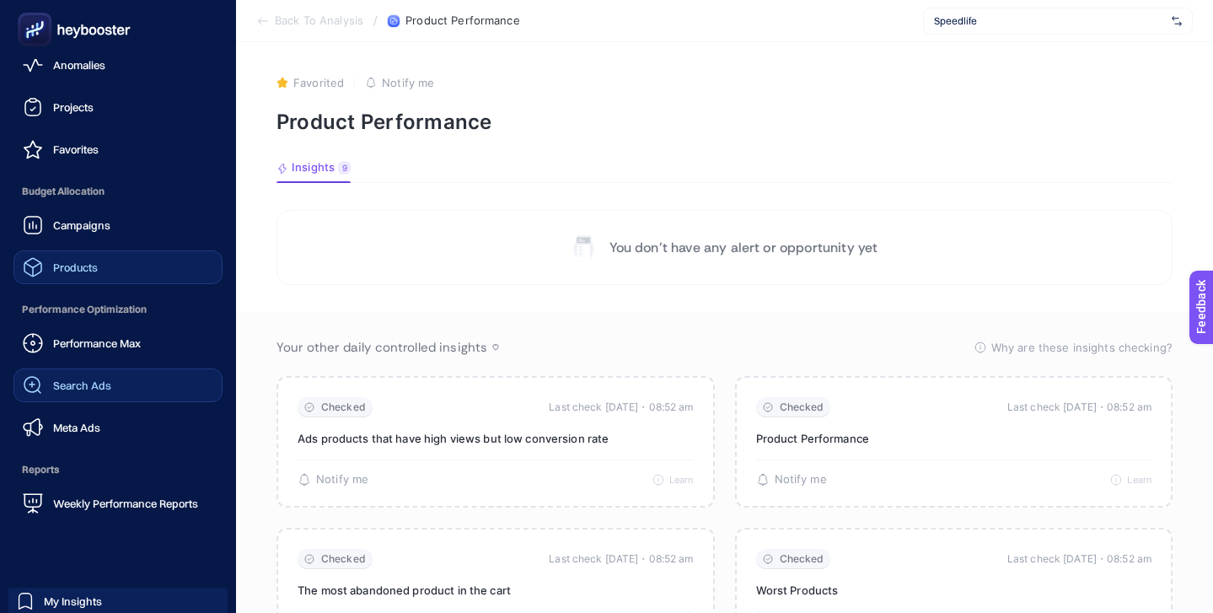
scroll to position [164, 0]
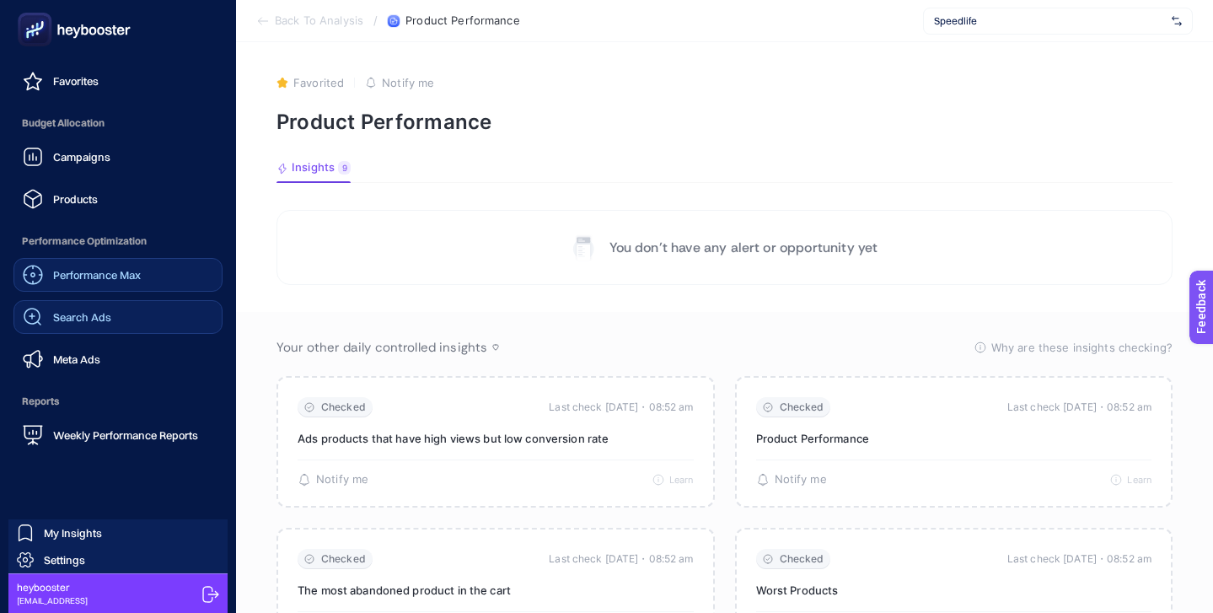
click at [100, 274] on span "Performance Max" at bounding box center [97, 274] width 88 height 13
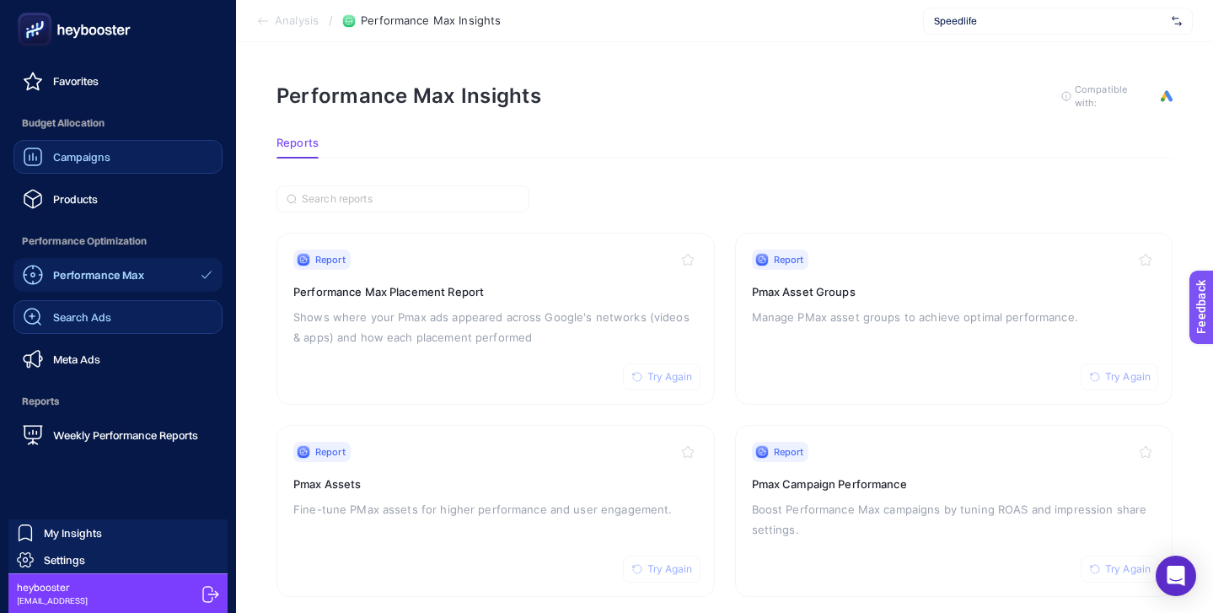
click at [105, 153] on span "Campaigns" at bounding box center [81, 156] width 57 height 13
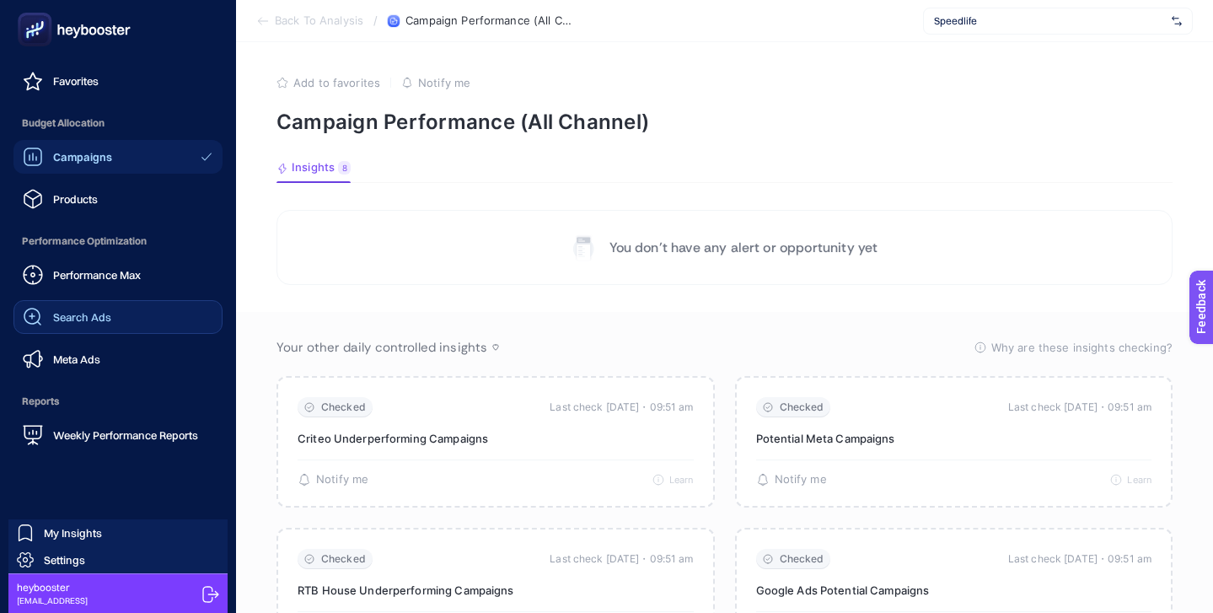
scroll to position [63, 0]
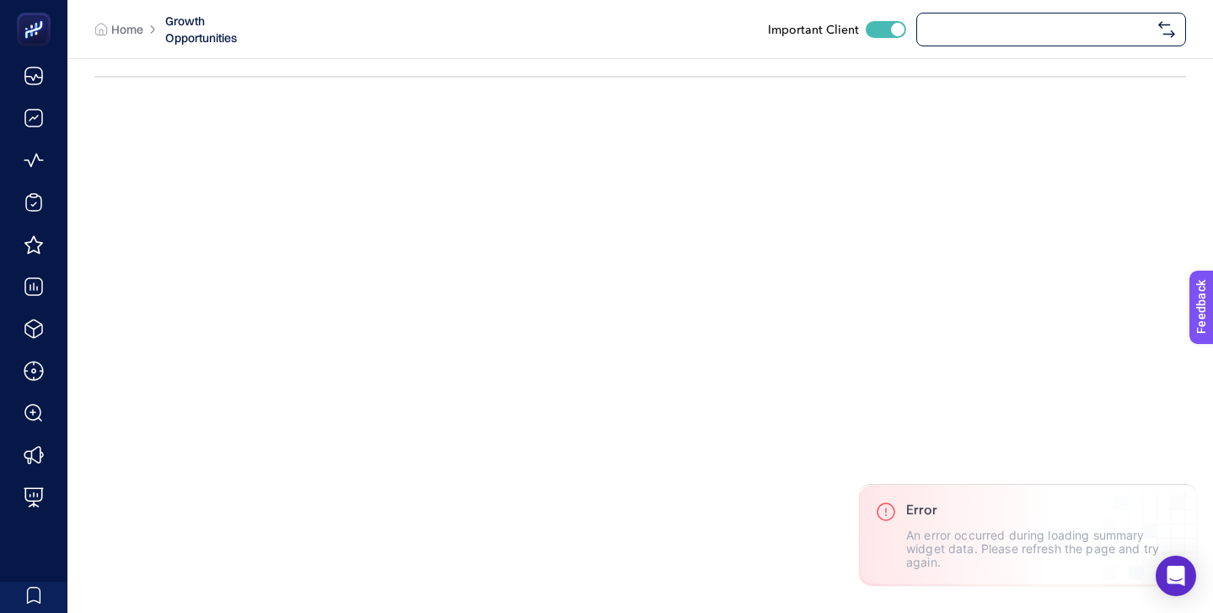
checkbox input "true"
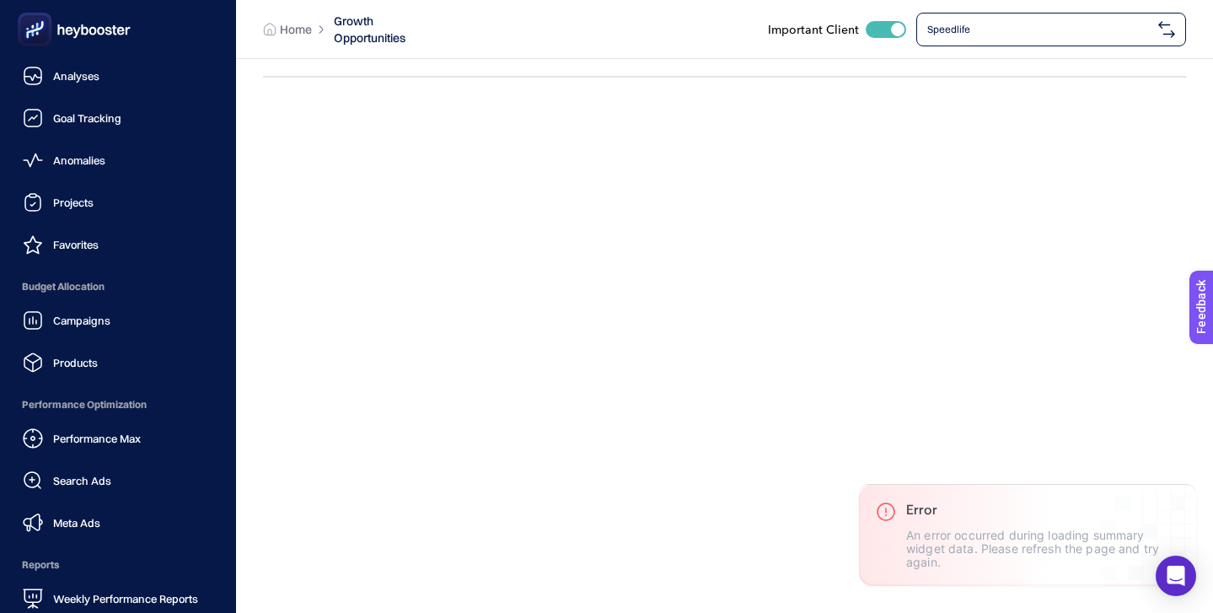
scroll to position [164, 0]
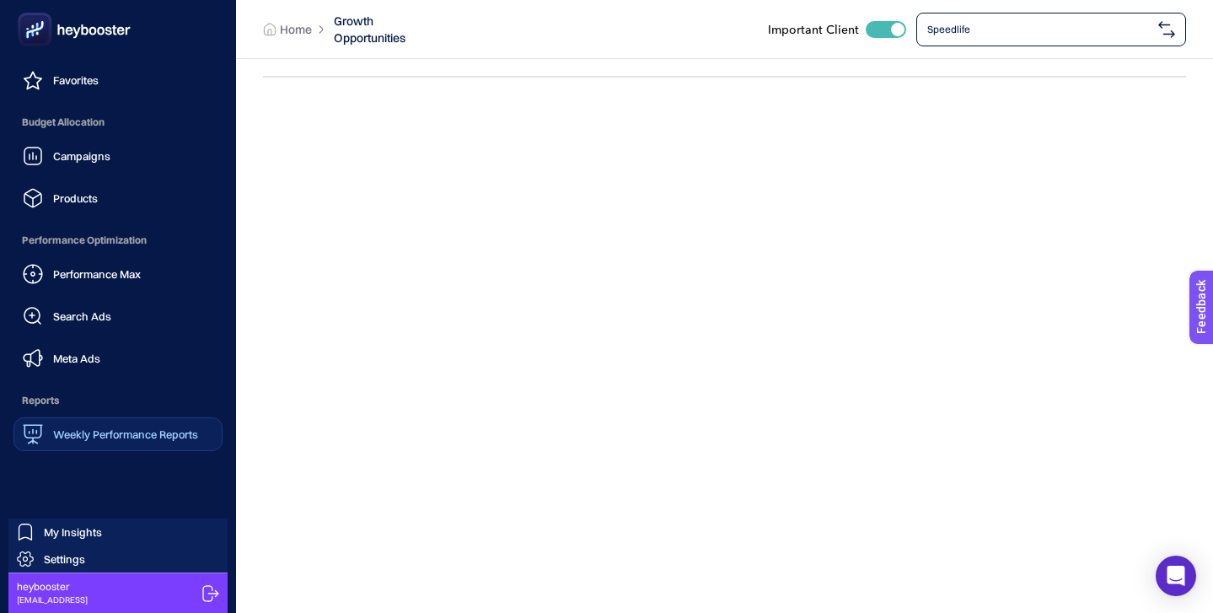
click at [152, 442] on div "Weekly Performance Reports" at bounding box center [110, 434] width 175 height 20
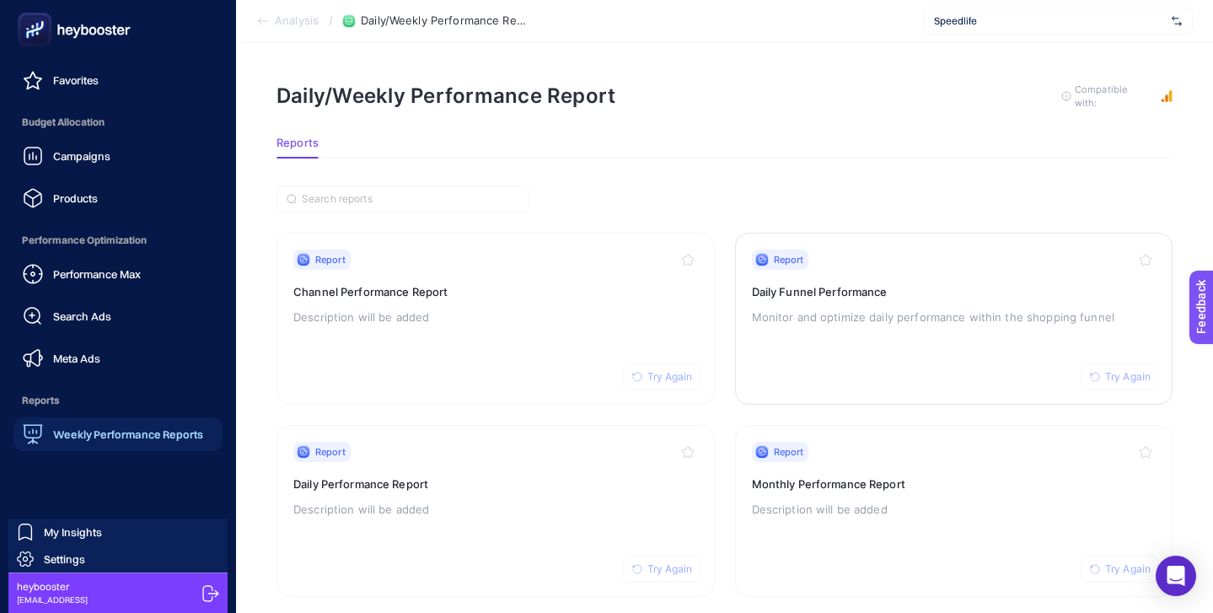
scroll to position [63, 0]
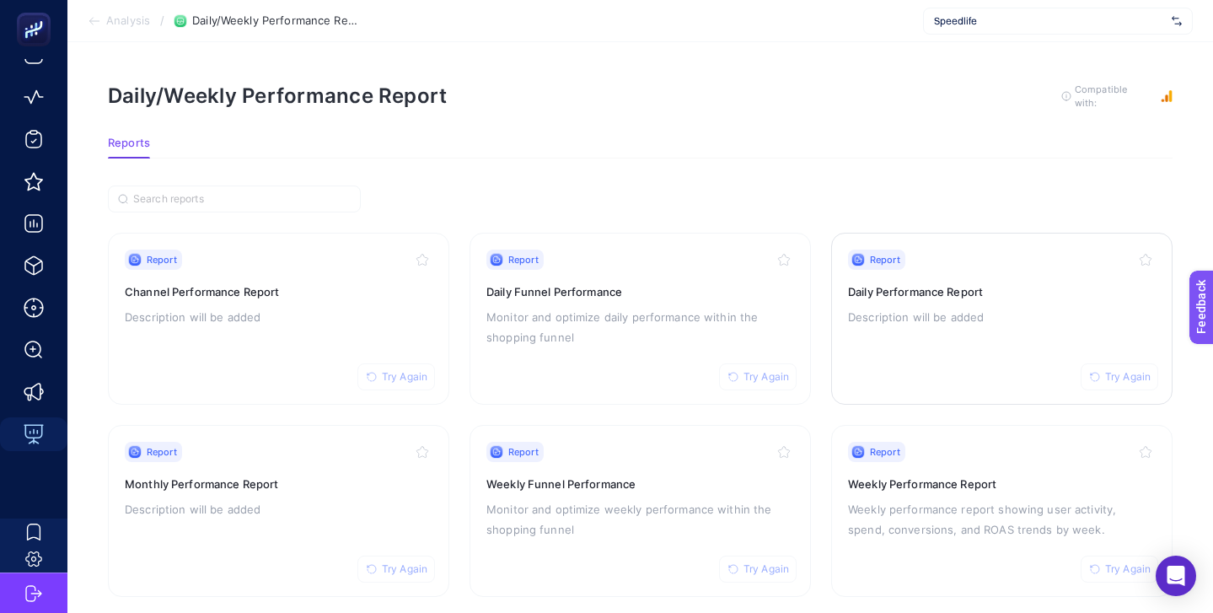
click at [925, 276] on div "Report Try Again Daily Performance Report Description will be added" at bounding box center [1002, 319] width 308 height 138
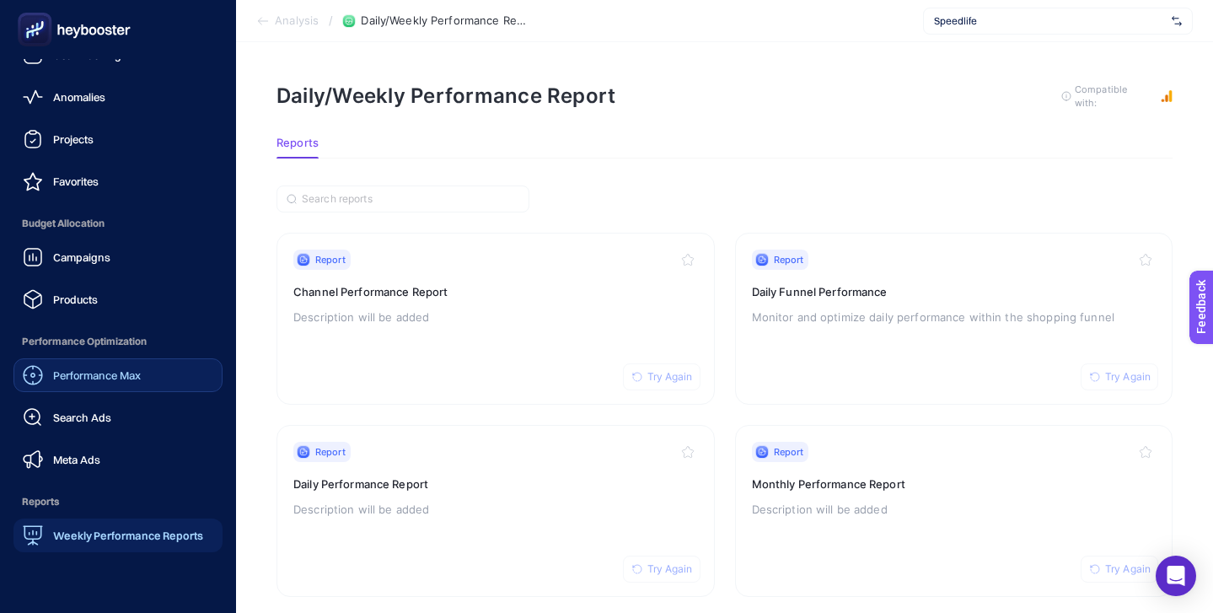
scroll to position [164, 0]
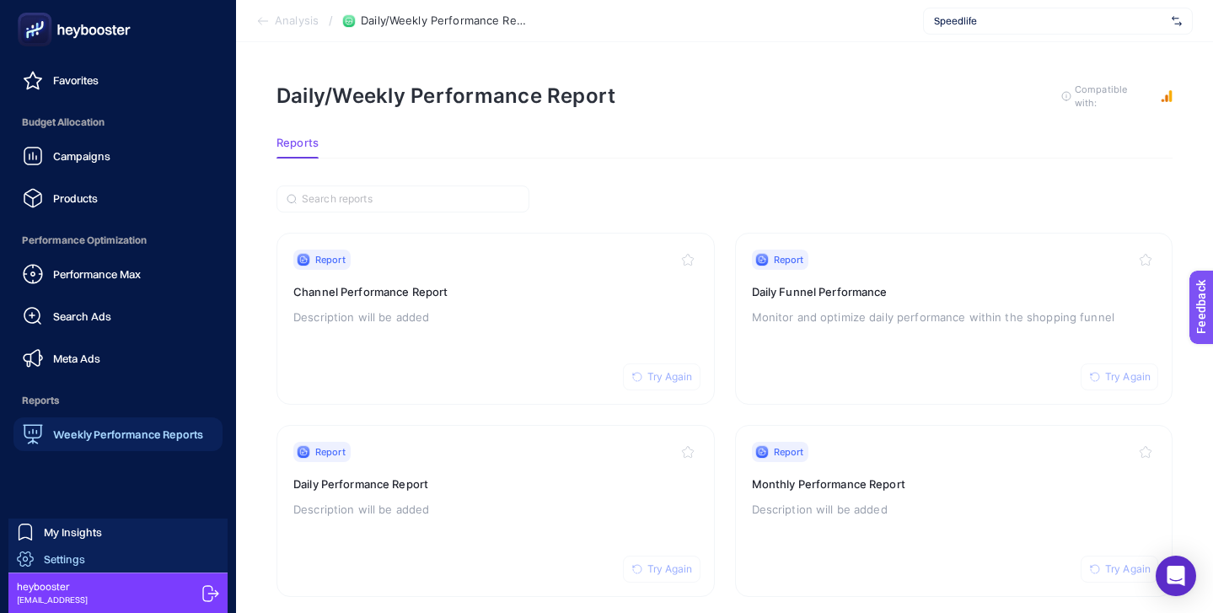
click at [141, 556] on link "Settings" at bounding box center [117, 559] width 219 height 27
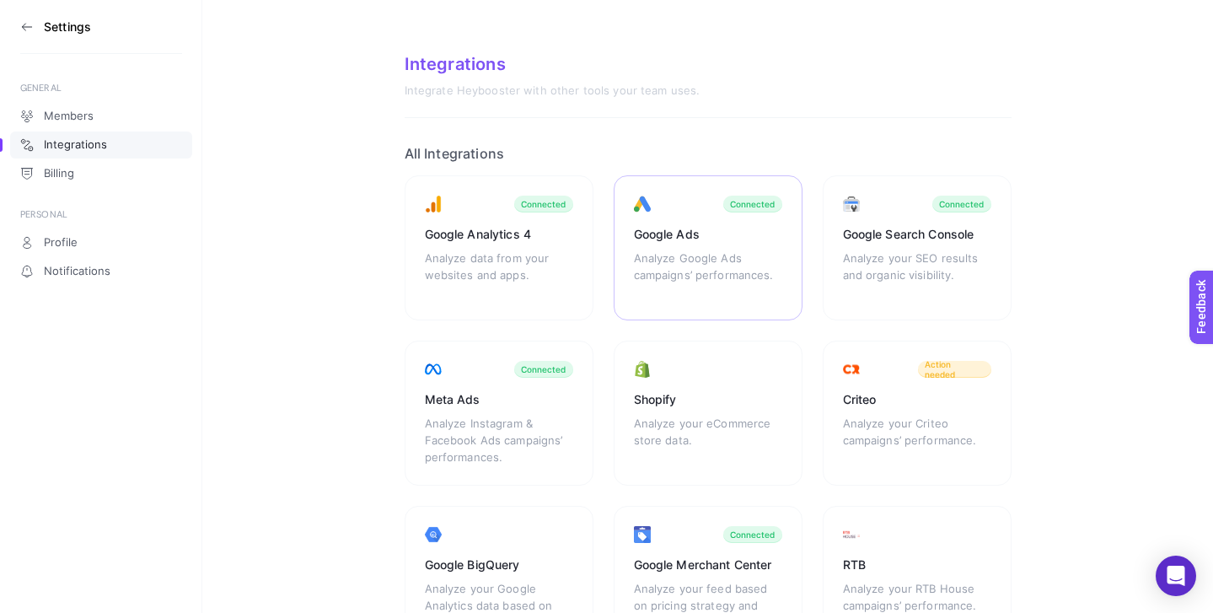
click at [708, 257] on div "Analyze Google Ads campaigns’ performances." at bounding box center [708, 275] width 148 height 51
click at [23, 20] on icon at bounding box center [26, 26] width 13 height 13
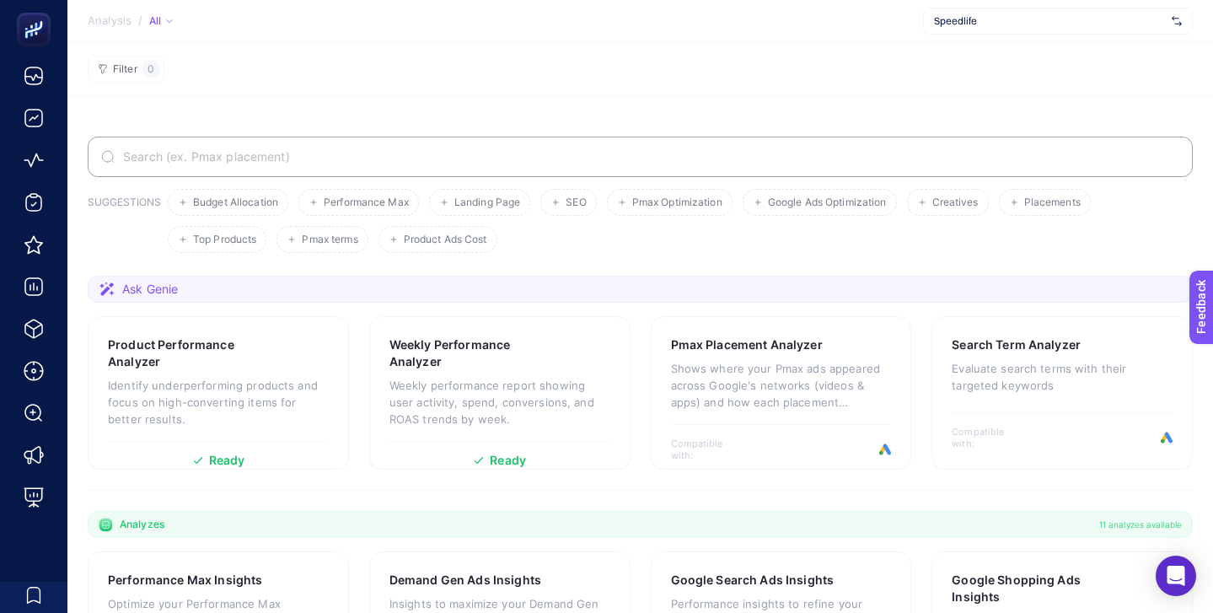
click at [1038, 23] on span "Speedlife" at bounding box center [1049, 20] width 231 height 13
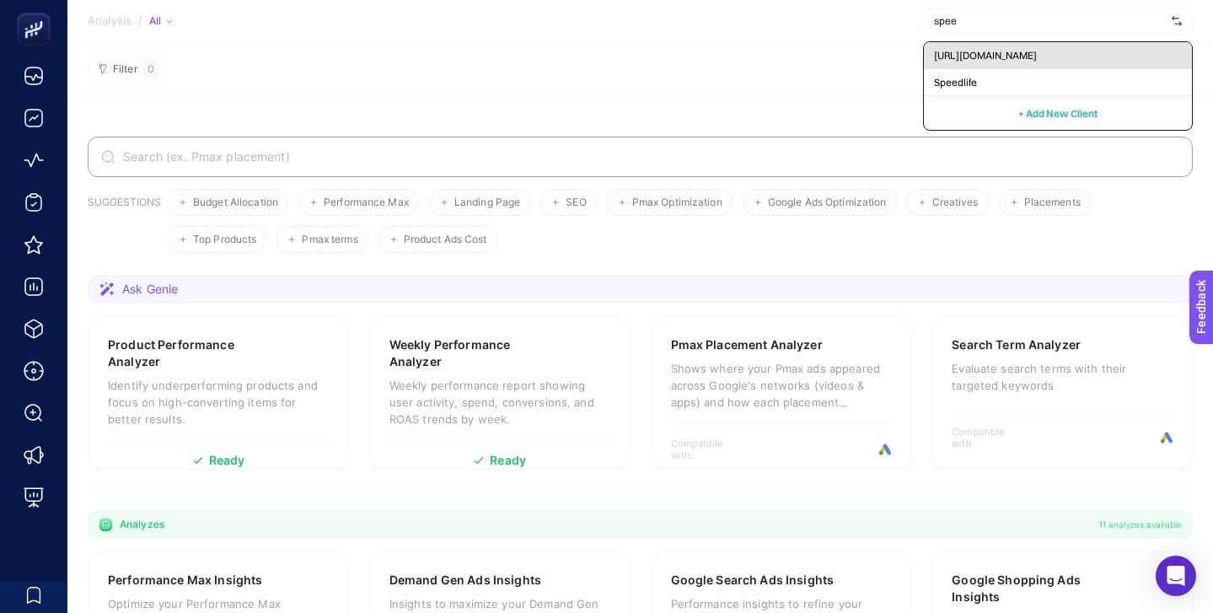
type input "spee"
click at [1036, 51] on span "[URL][DOMAIN_NAME]" at bounding box center [985, 55] width 103 height 13
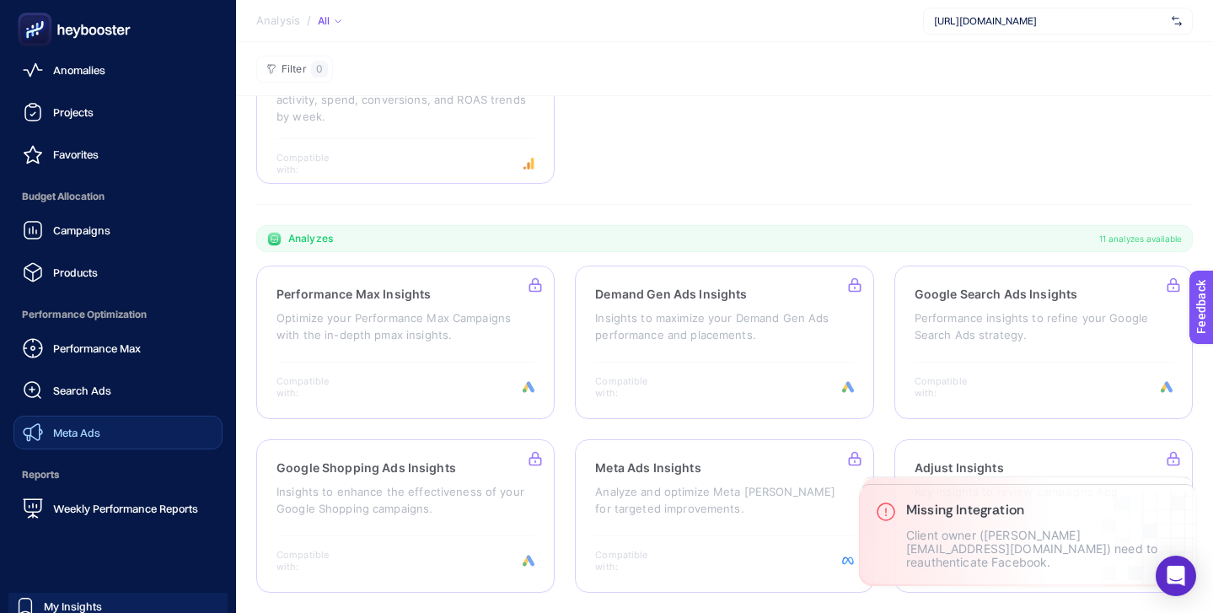
scroll to position [164, 0]
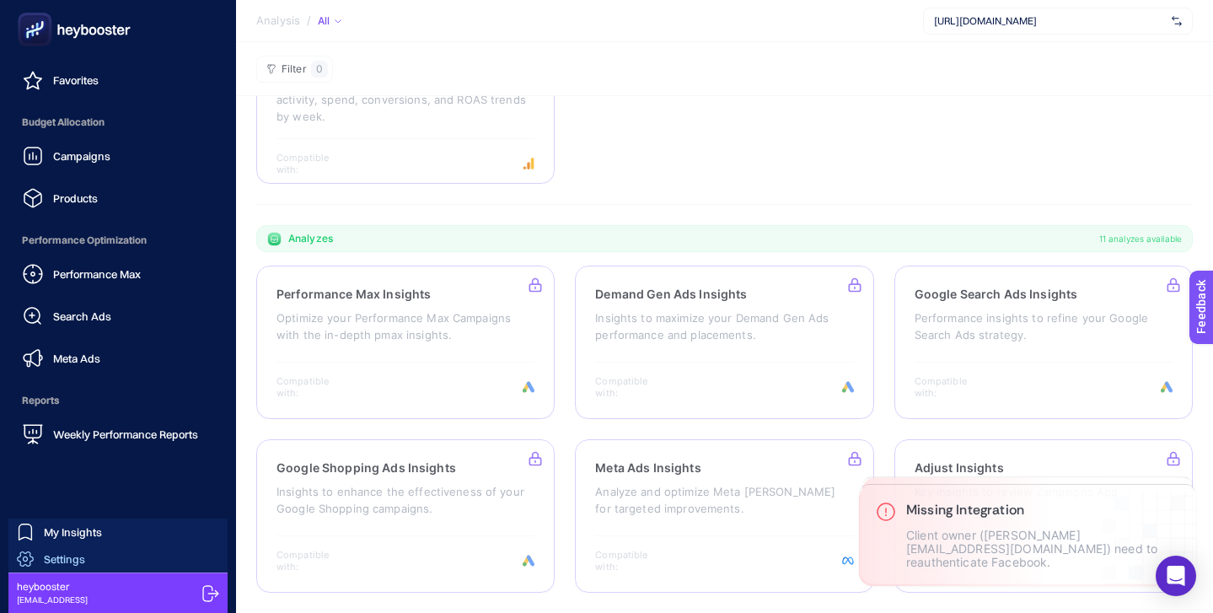
click at [131, 546] on link "Settings" at bounding box center [117, 559] width 219 height 27
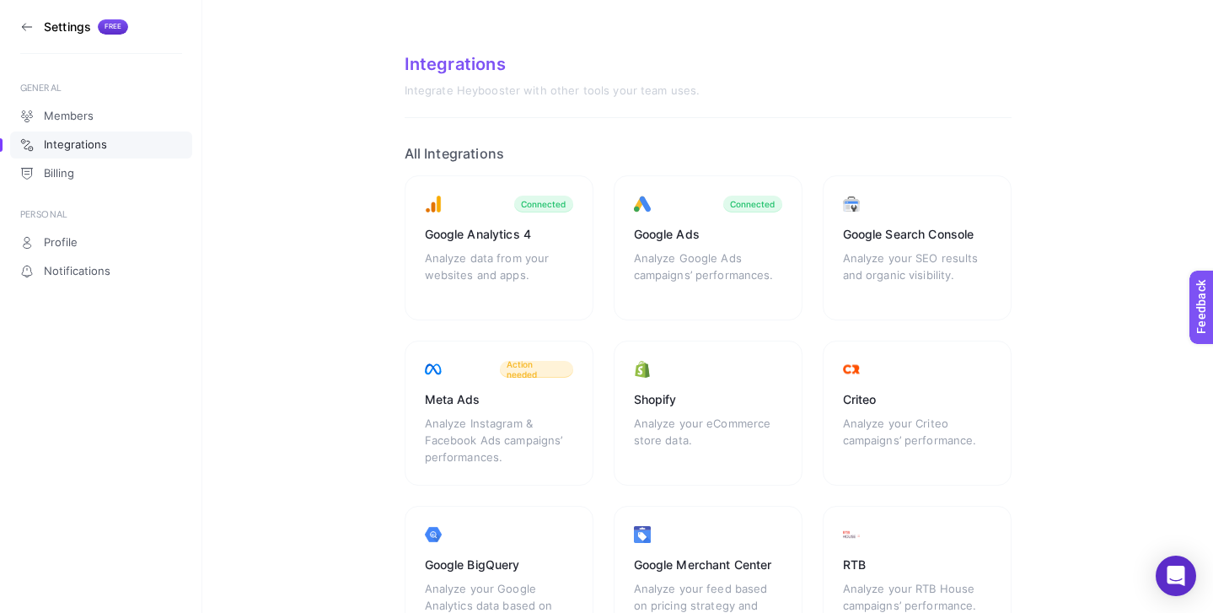
click at [28, 27] on icon at bounding box center [26, 26] width 13 height 13
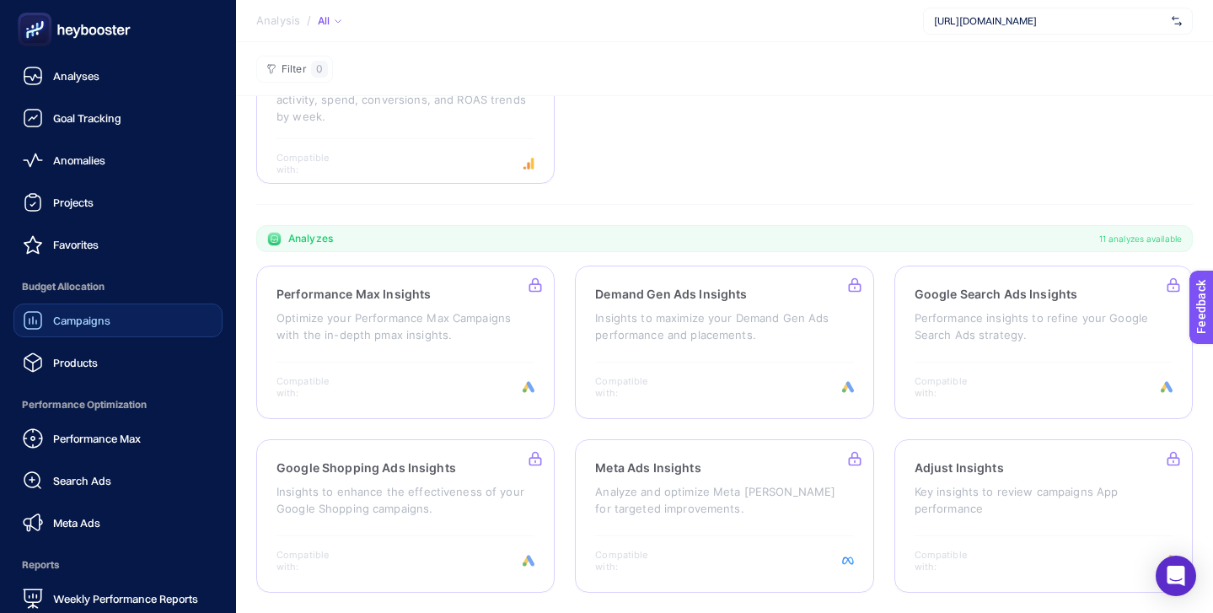
scroll to position [164, 0]
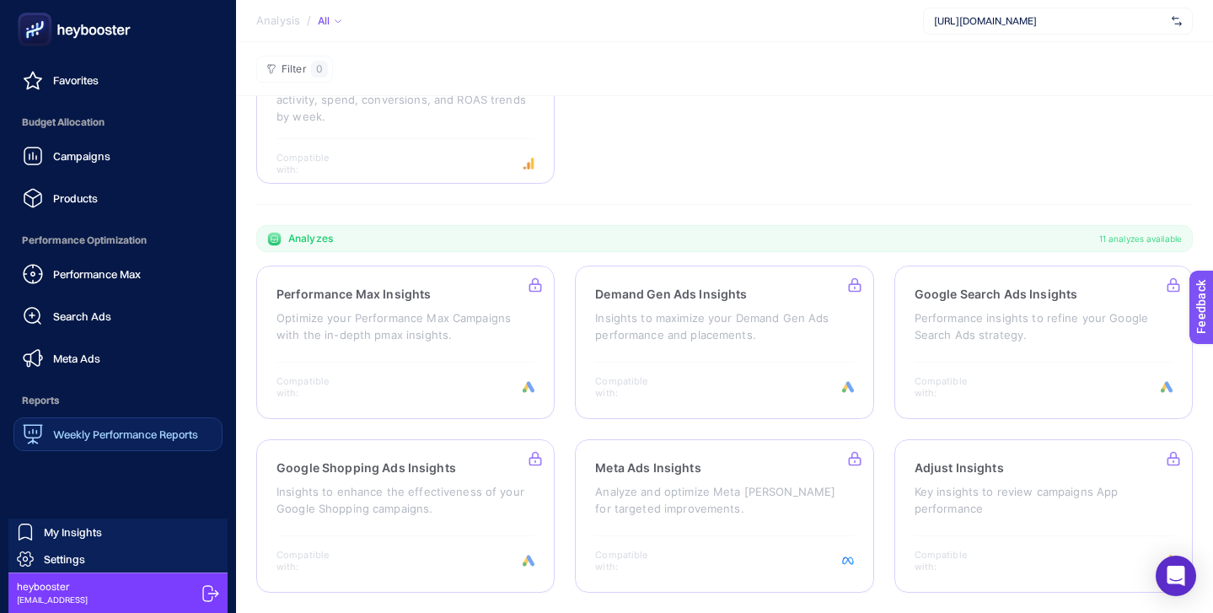
click at [139, 426] on div "Weekly Performance Reports" at bounding box center [110, 434] width 175 height 20
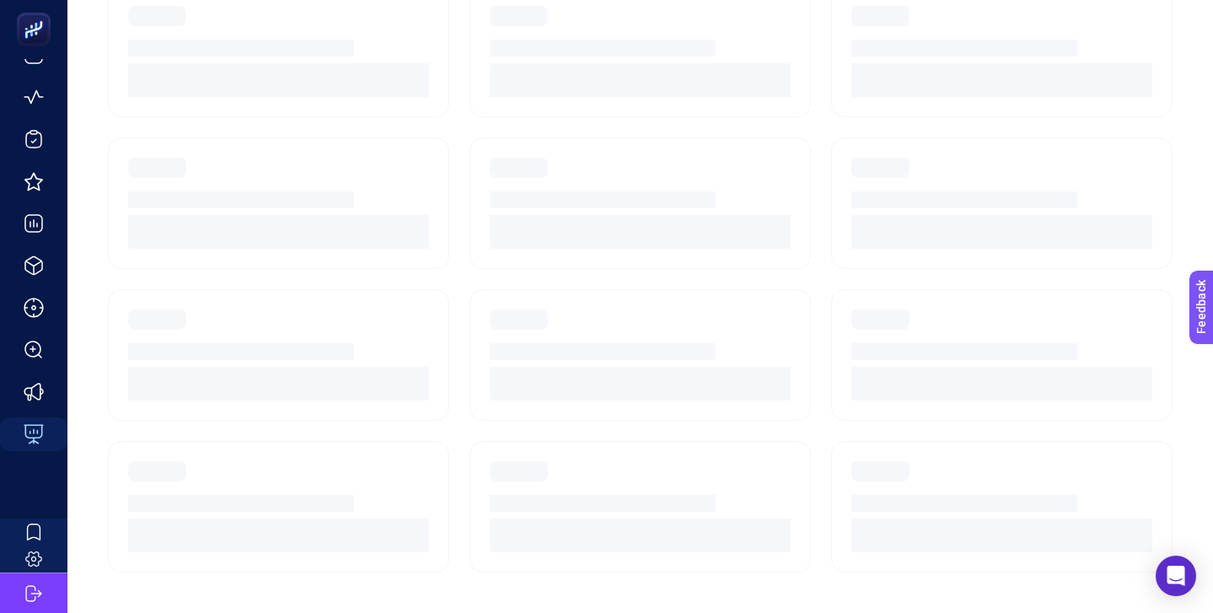
scroll to position [22, 0]
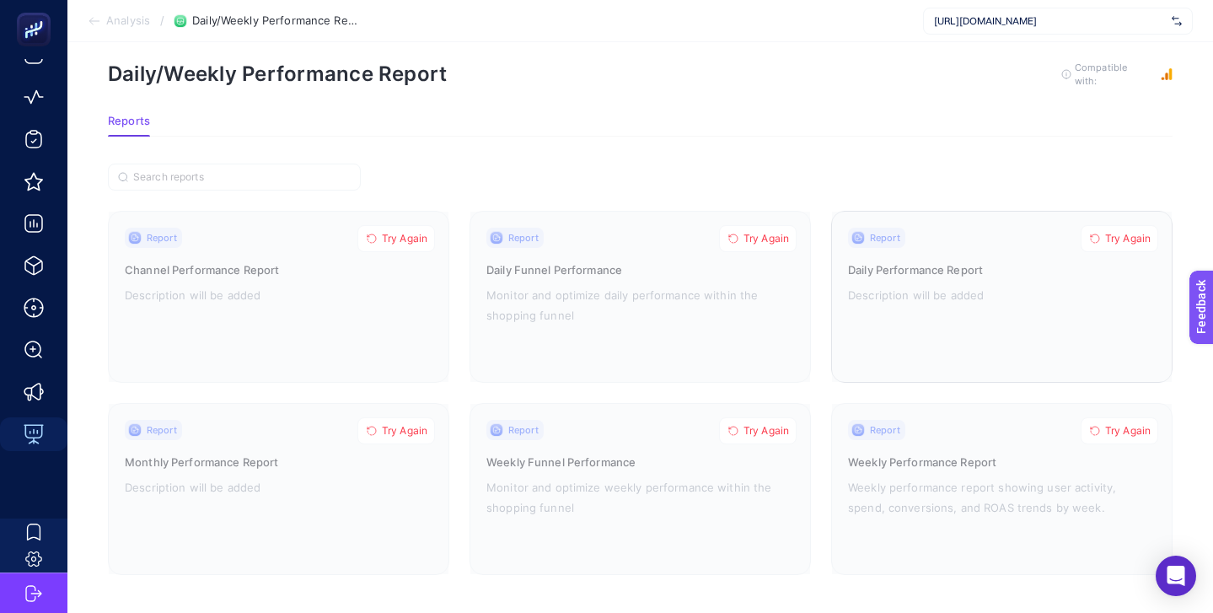
click at [1132, 240] on span "Try Again" at bounding box center [1129, 238] width 46 height 13
